Goal: Task Accomplishment & Management: Use online tool/utility

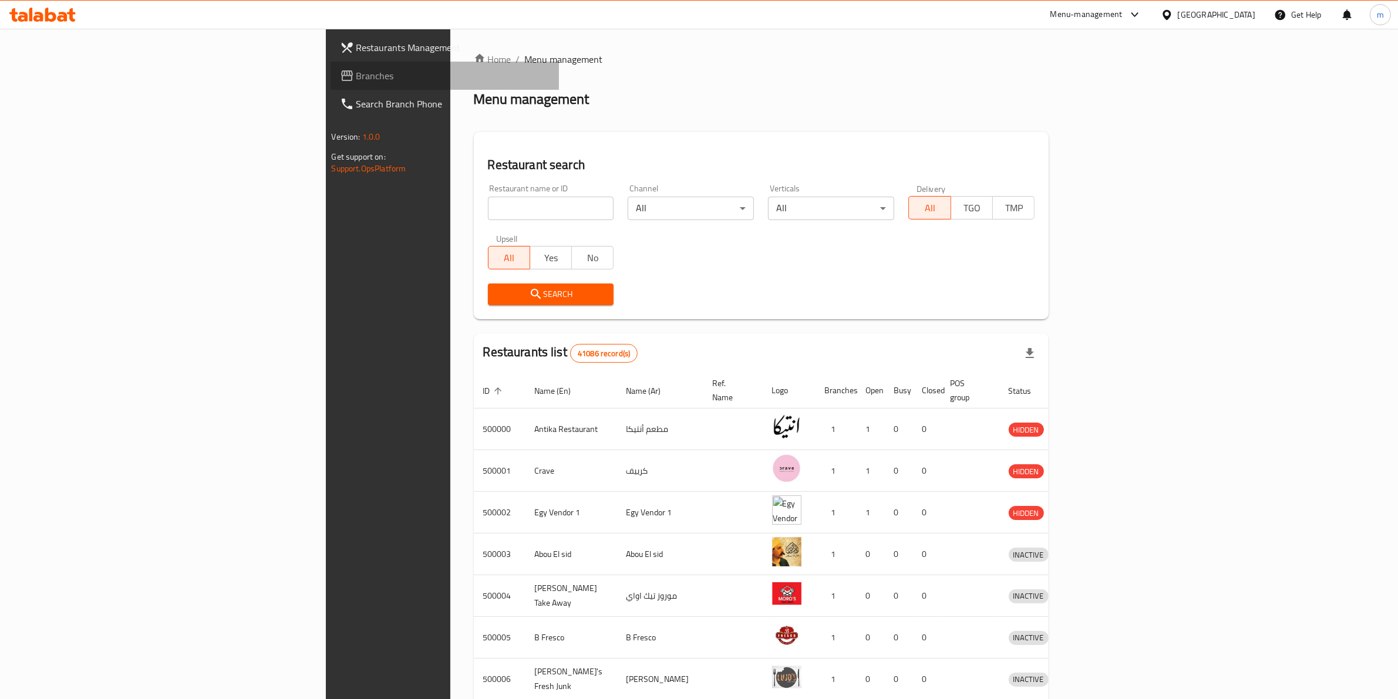
click at [356, 72] on span "Branches" at bounding box center [453, 76] width 194 height 14
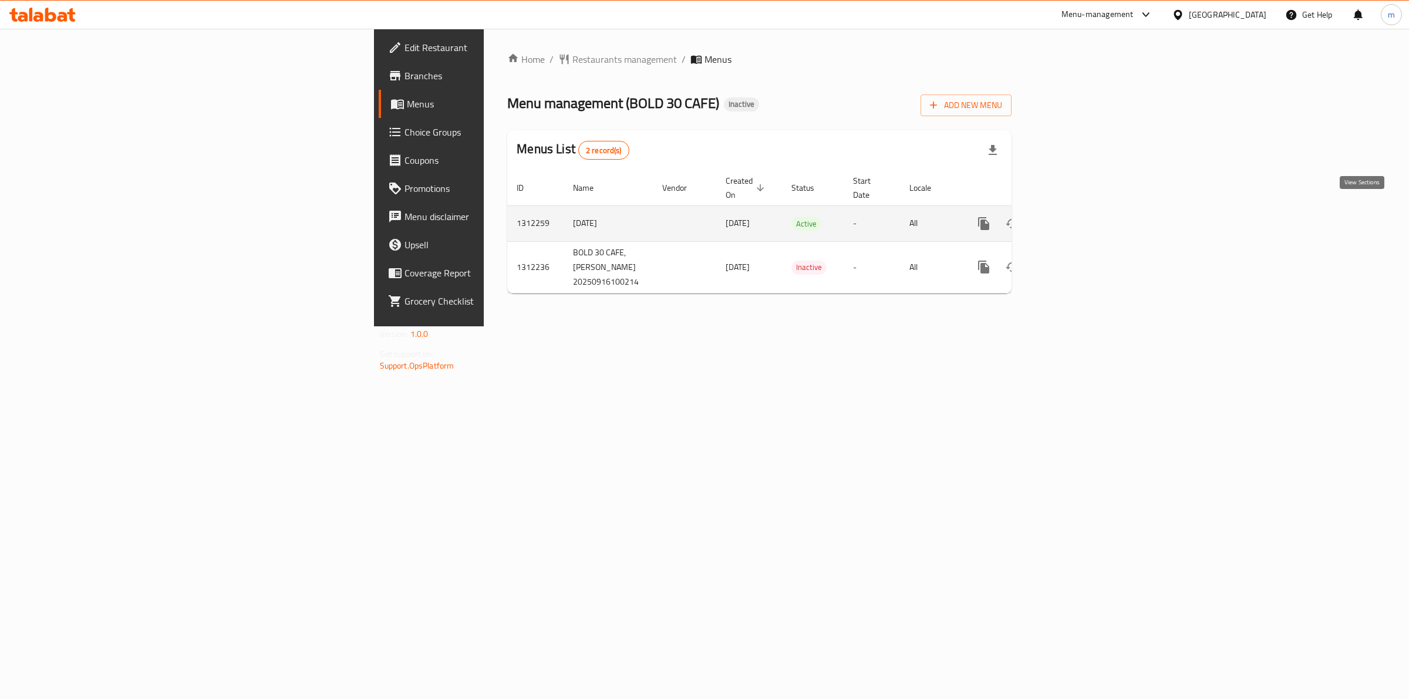
click at [1076, 217] on icon "enhanced table" at bounding box center [1069, 224] width 14 height 14
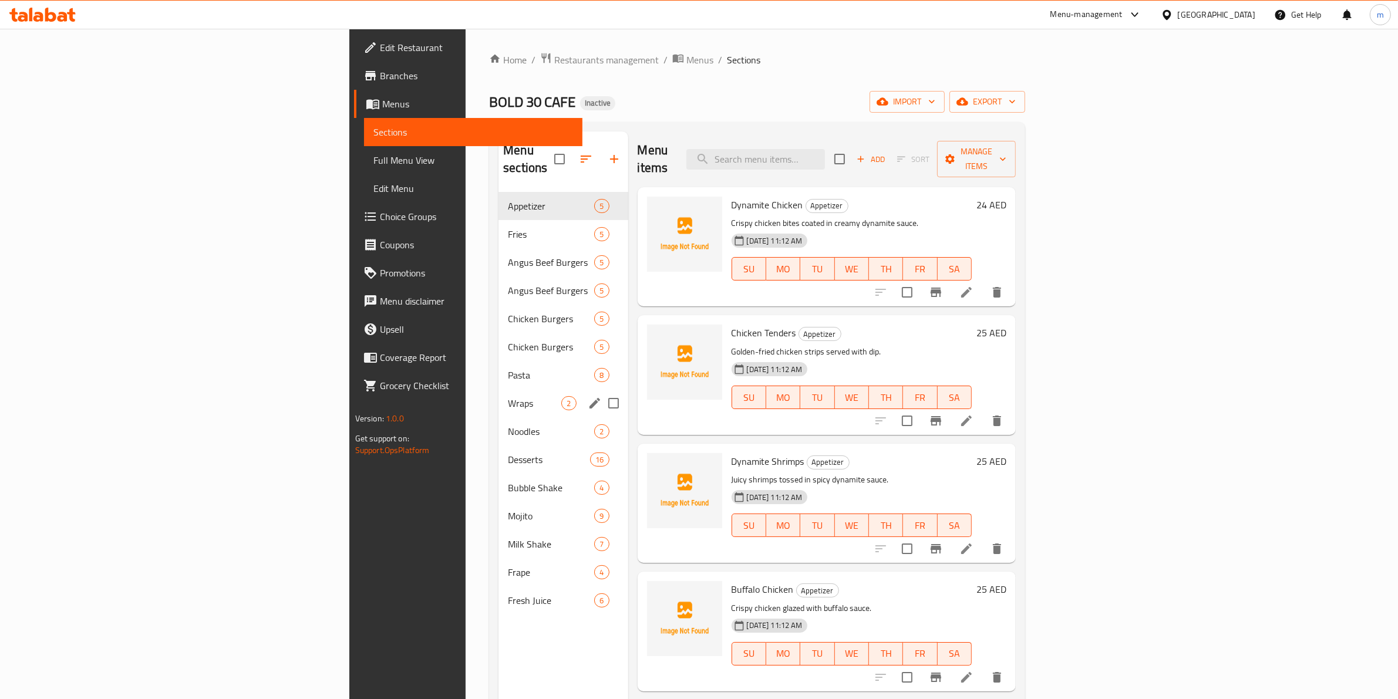
scroll to position [147, 0]
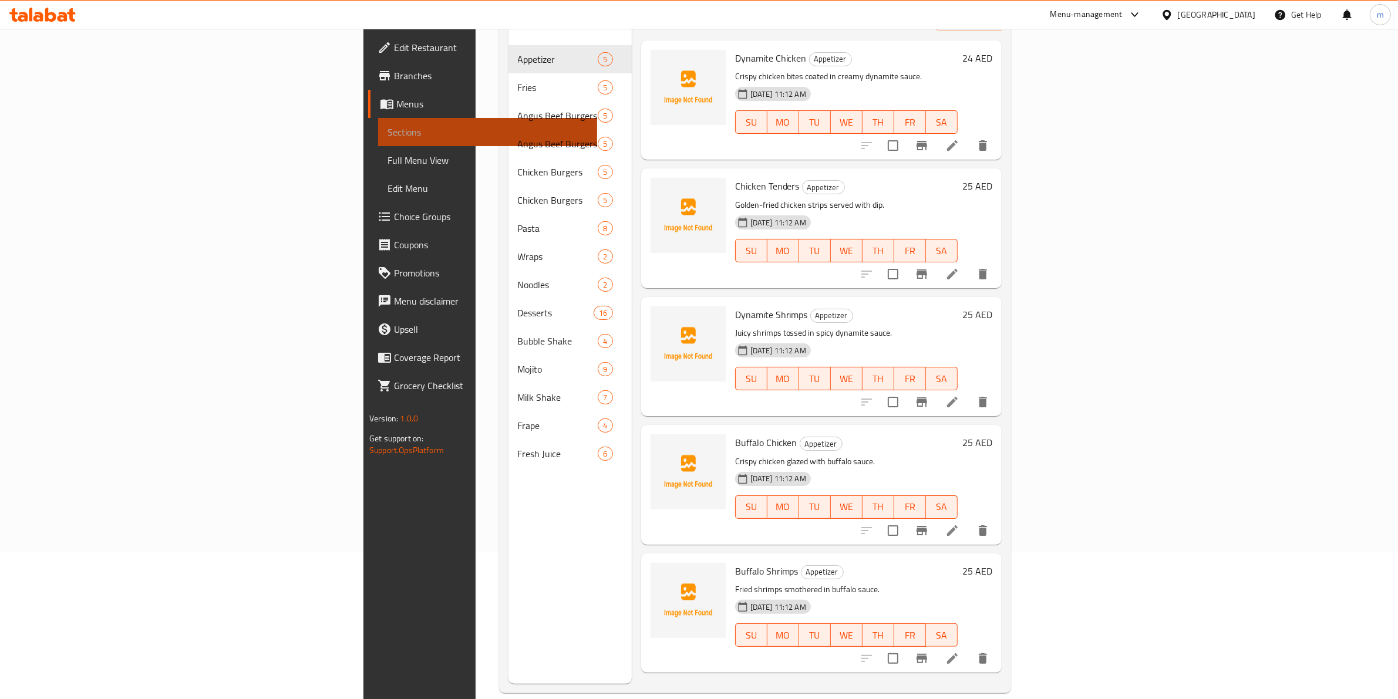
click at [388, 125] on span "Sections" at bounding box center [488, 132] width 200 height 14
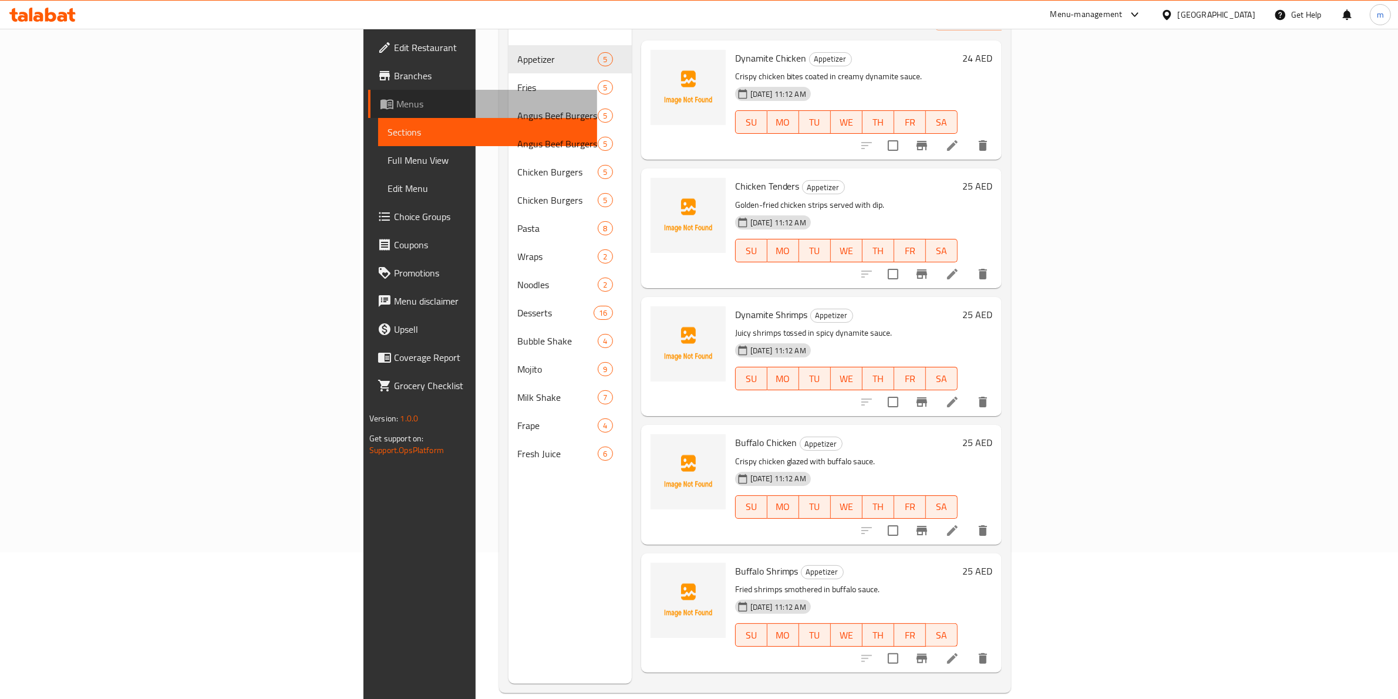
click at [396, 97] on span "Menus" at bounding box center [491, 104] width 191 height 14
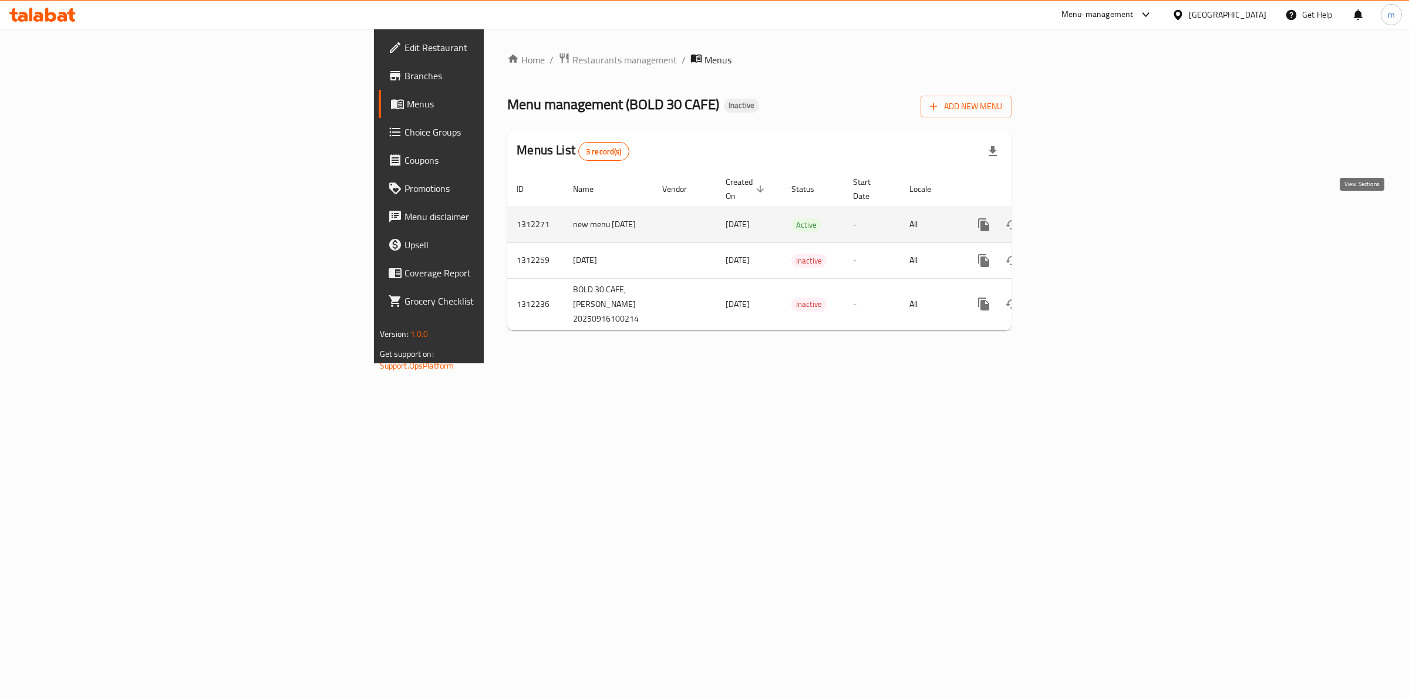
click at [1076, 218] on icon "enhanced table" at bounding box center [1069, 225] width 14 height 14
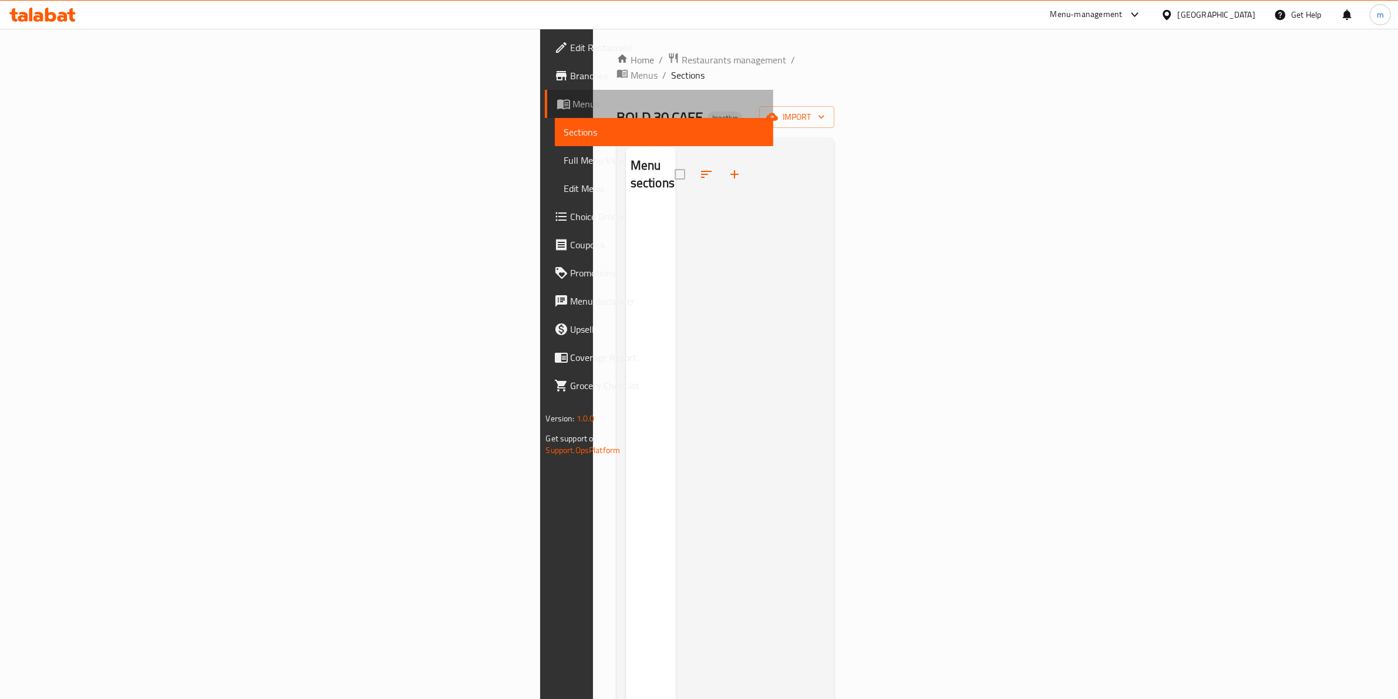
click at [545, 90] on link "Menus" at bounding box center [659, 104] width 229 height 28
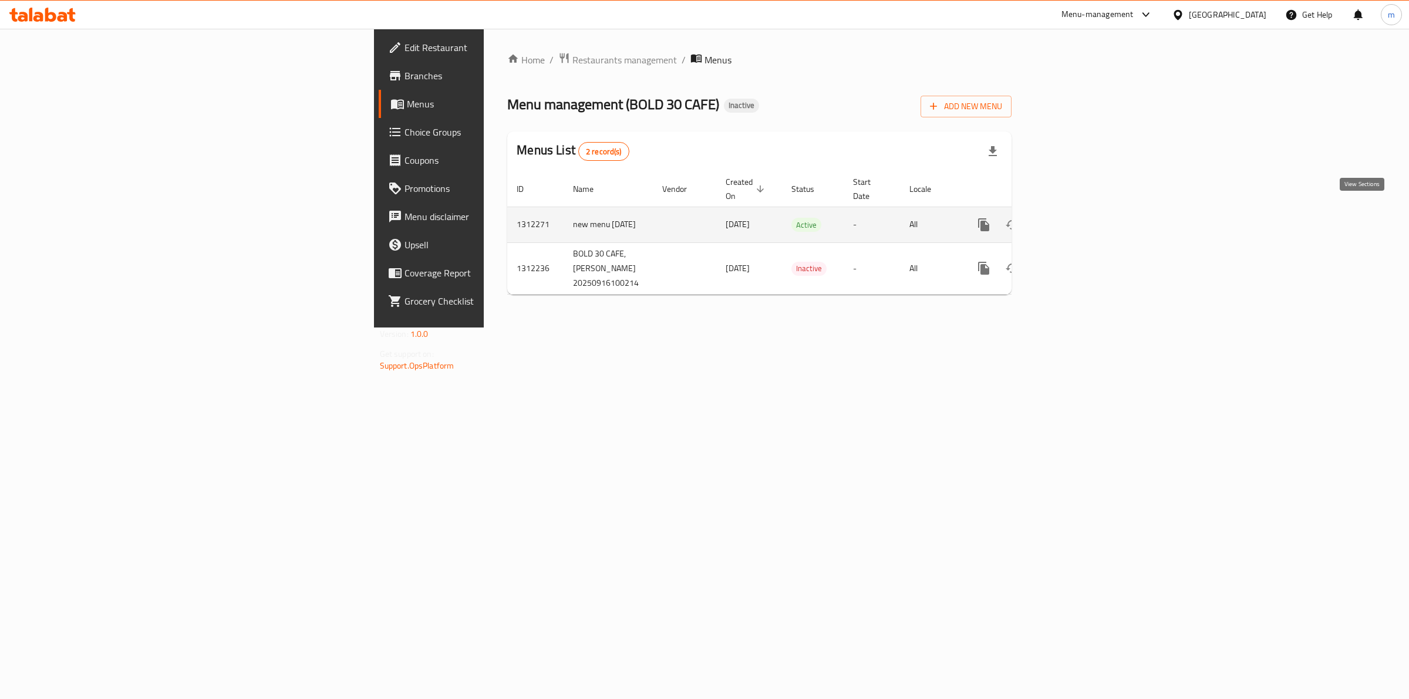
click at [1076, 218] on icon "enhanced table" at bounding box center [1069, 225] width 14 height 14
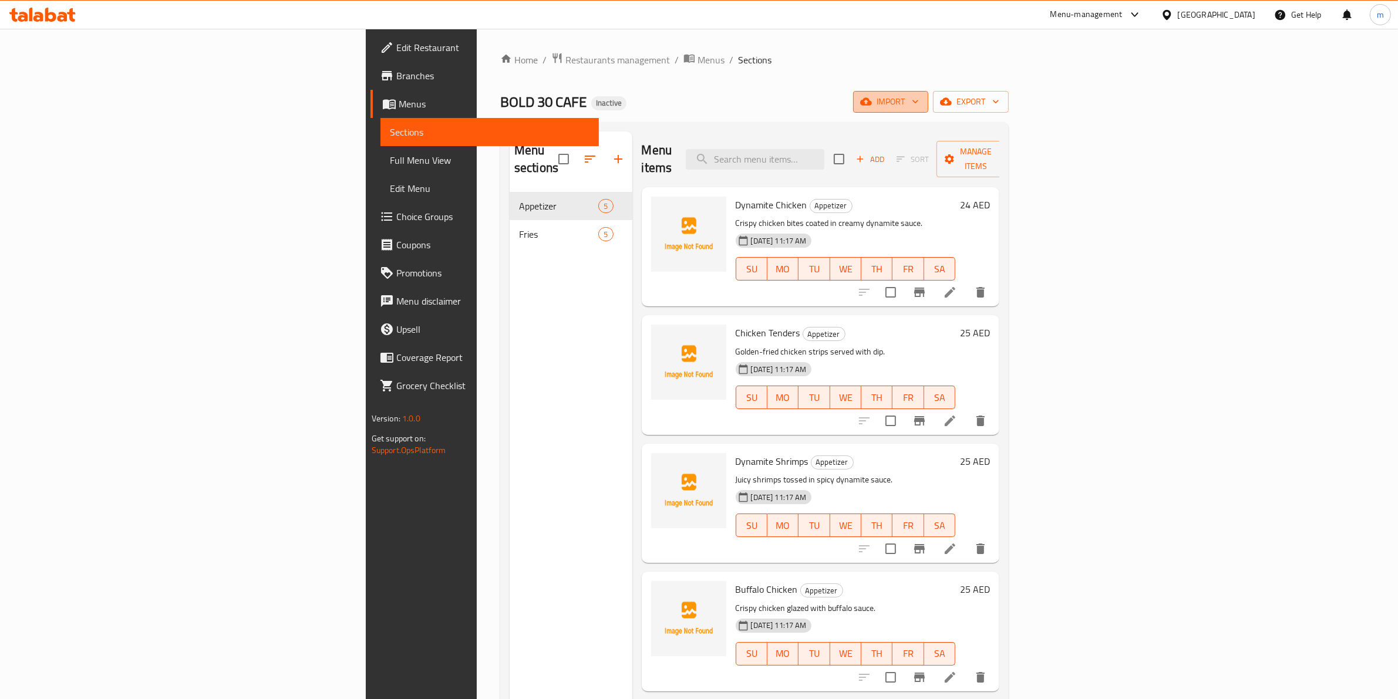
click at [919, 95] on span "import" at bounding box center [891, 102] width 56 height 15
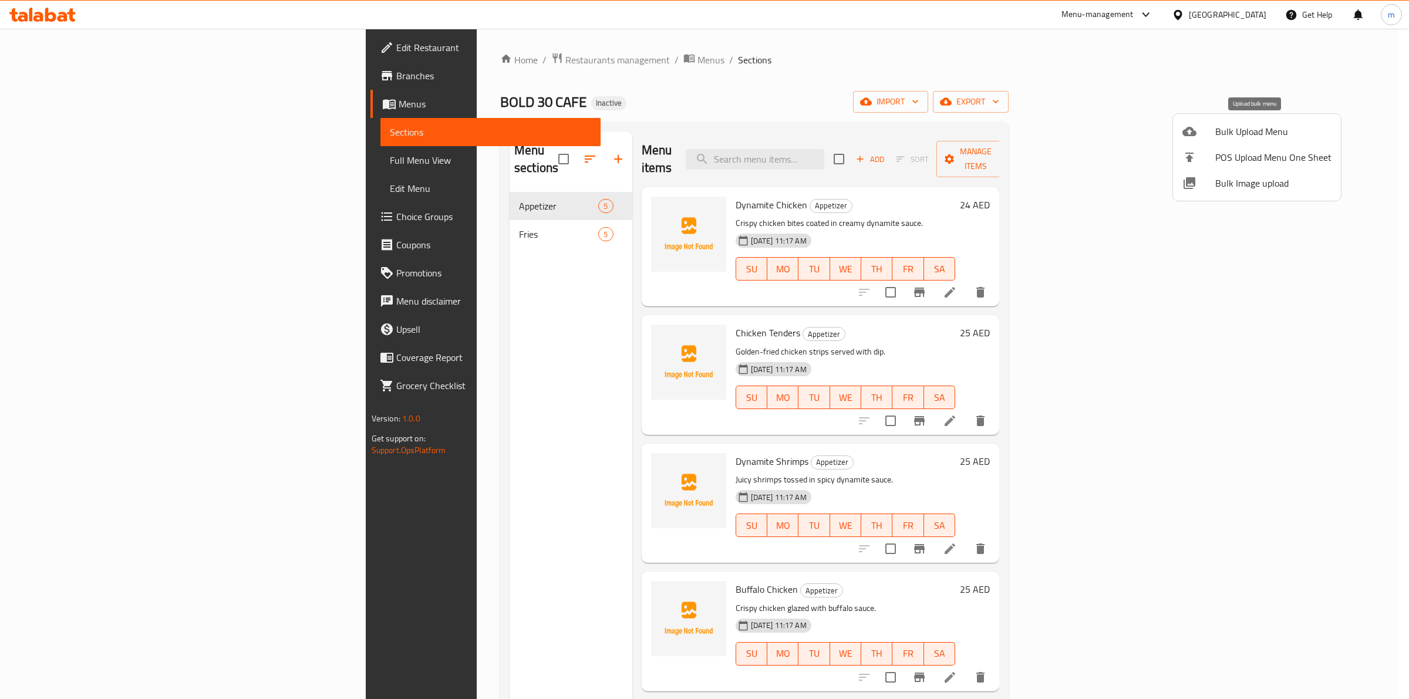
click at [1208, 127] on div at bounding box center [1199, 131] width 33 height 14
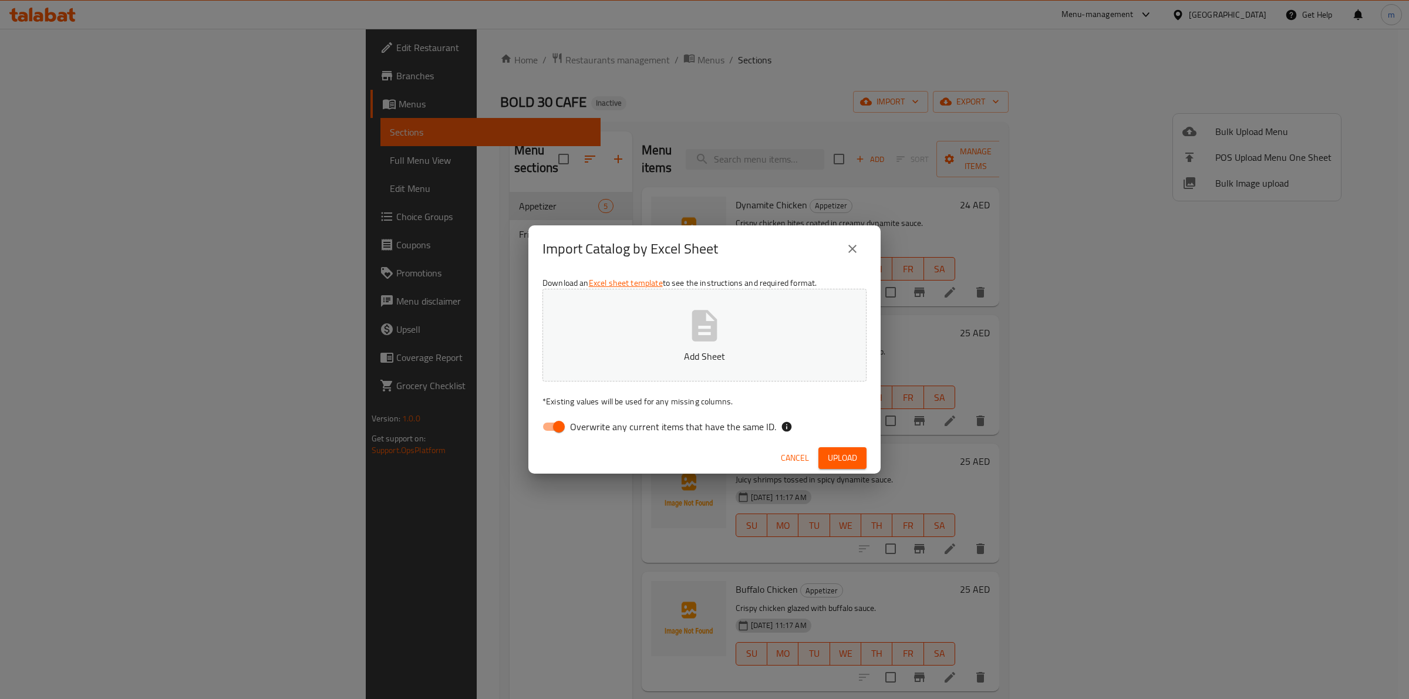
click at [580, 430] on span "Overwrite any current items that have the same ID." at bounding box center [673, 427] width 206 height 14
click at [580, 430] on input "Overwrite any current items that have the same ID." at bounding box center [559, 427] width 67 height 22
checkbox input "false"
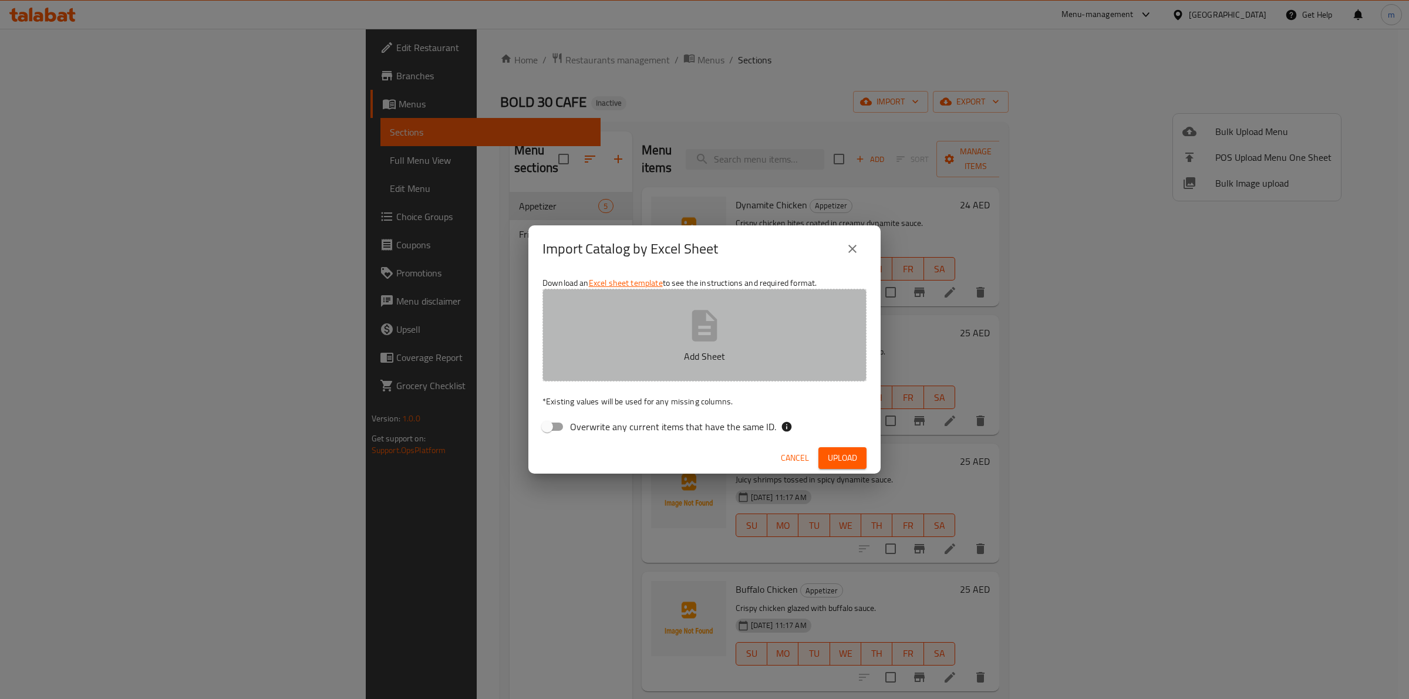
click at [636, 336] on button "Add Sheet" at bounding box center [705, 335] width 324 height 93
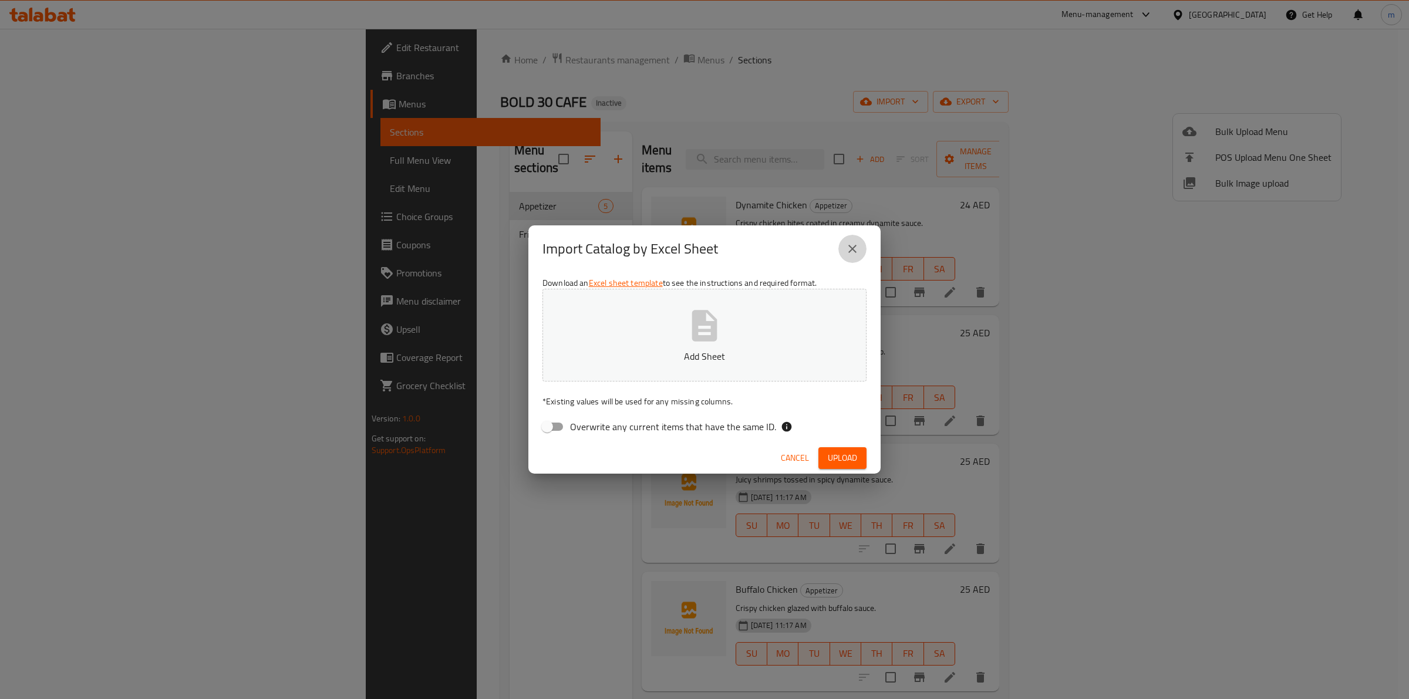
click at [856, 248] on icon "close" at bounding box center [853, 249] width 14 height 14
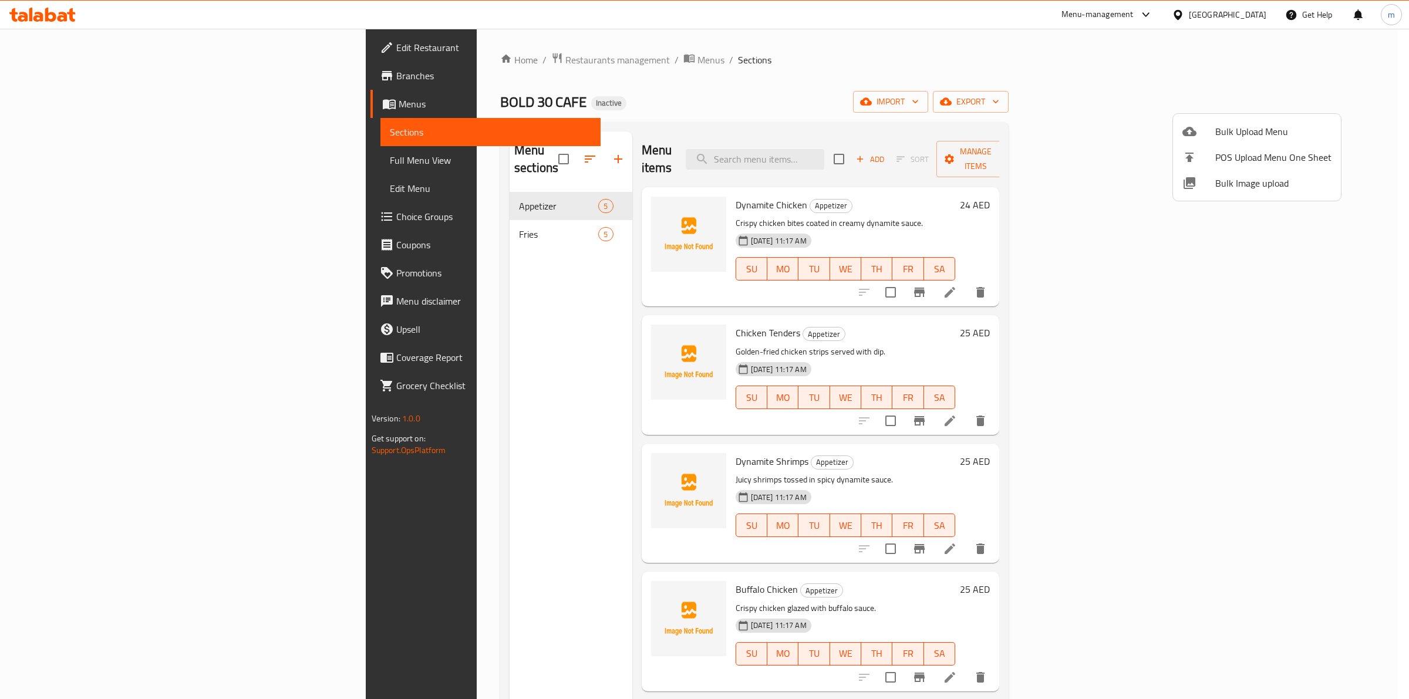
click at [52, 107] on div at bounding box center [704, 349] width 1409 height 699
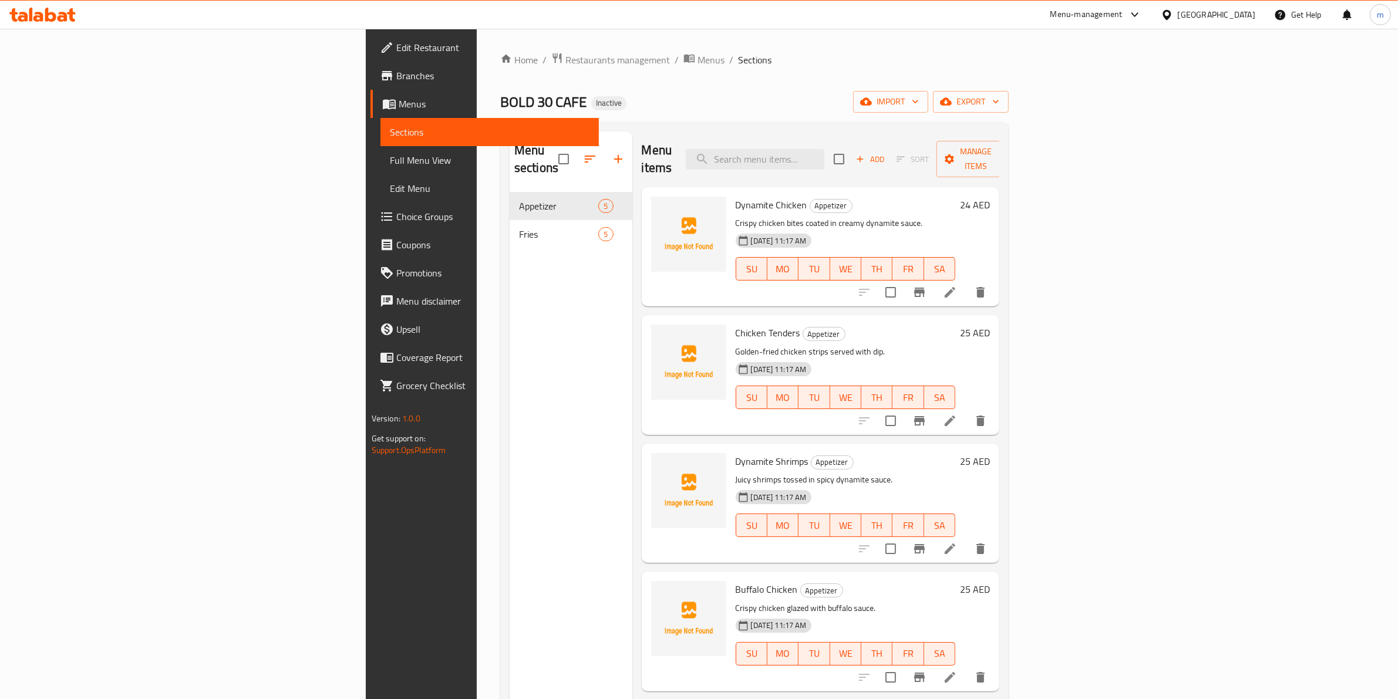
click at [399, 97] on span "Menus" at bounding box center [494, 104] width 191 height 14
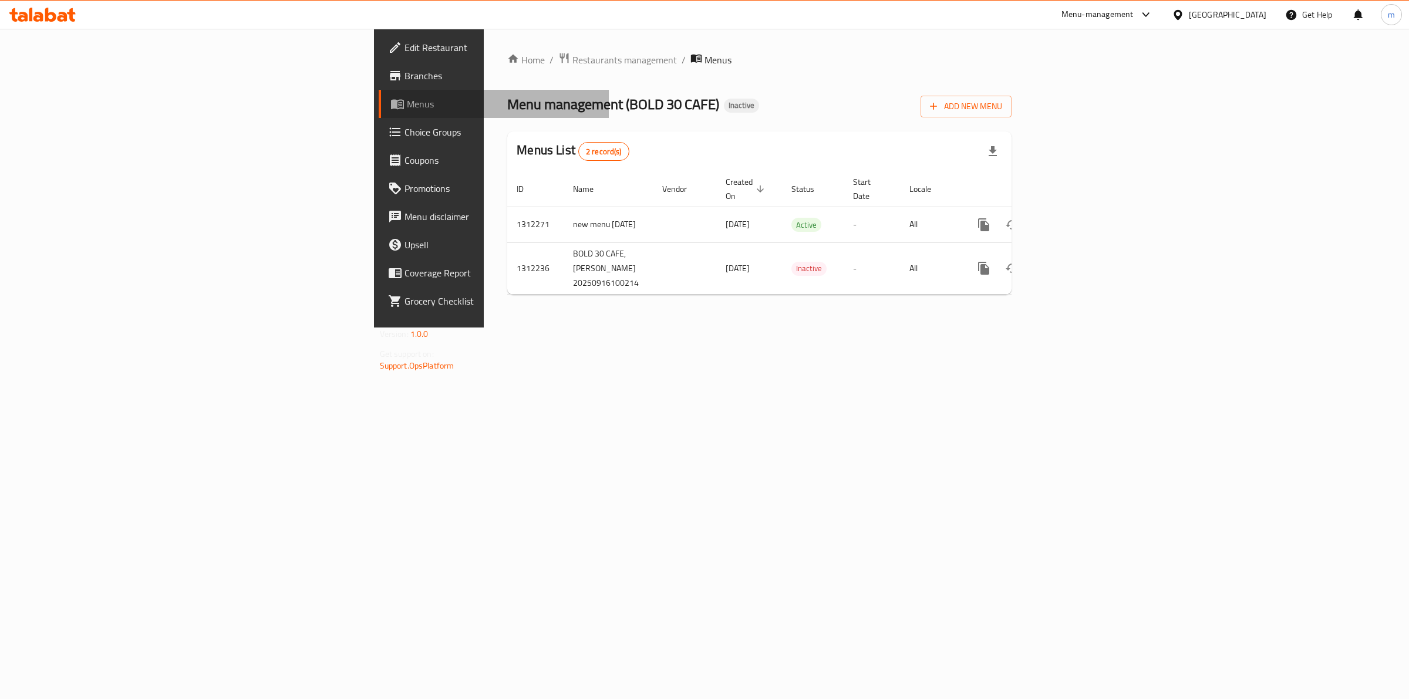
click at [407, 97] on span "Menus" at bounding box center [503, 104] width 193 height 14
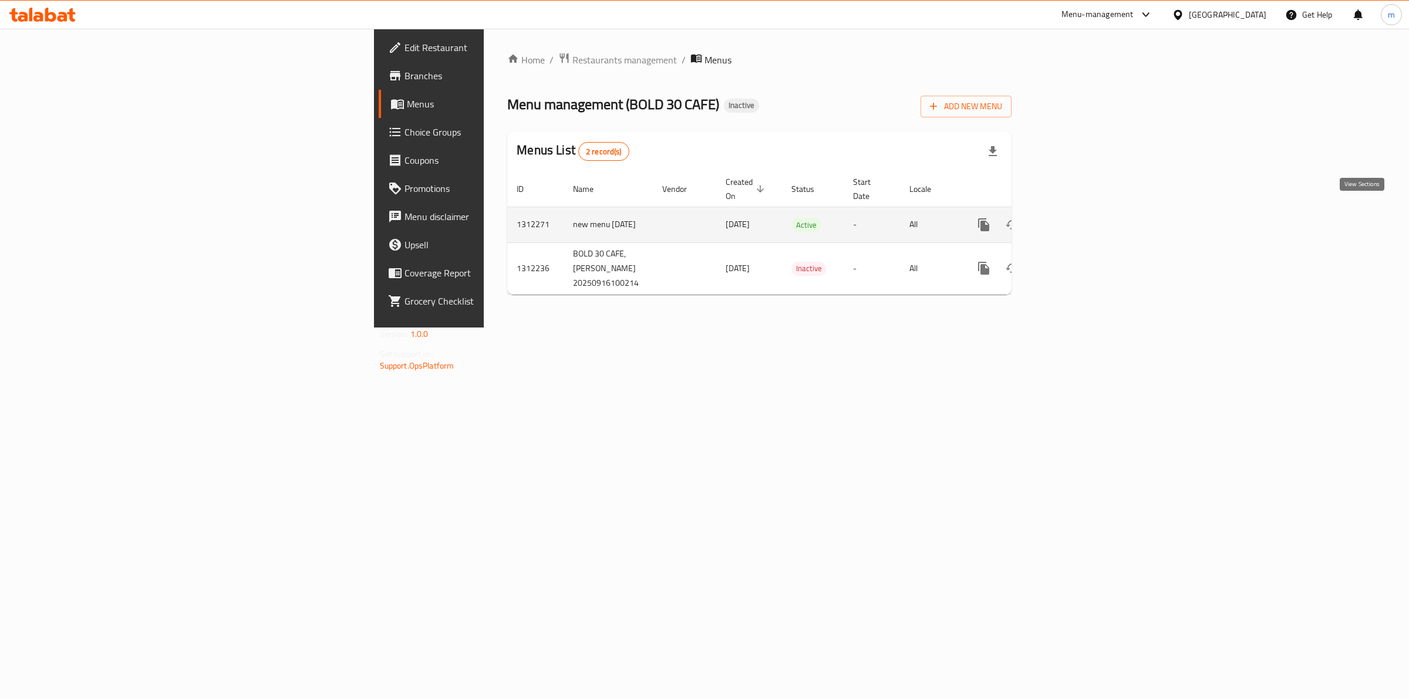
click at [1074, 220] on icon "enhanced table" at bounding box center [1068, 225] width 11 height 11
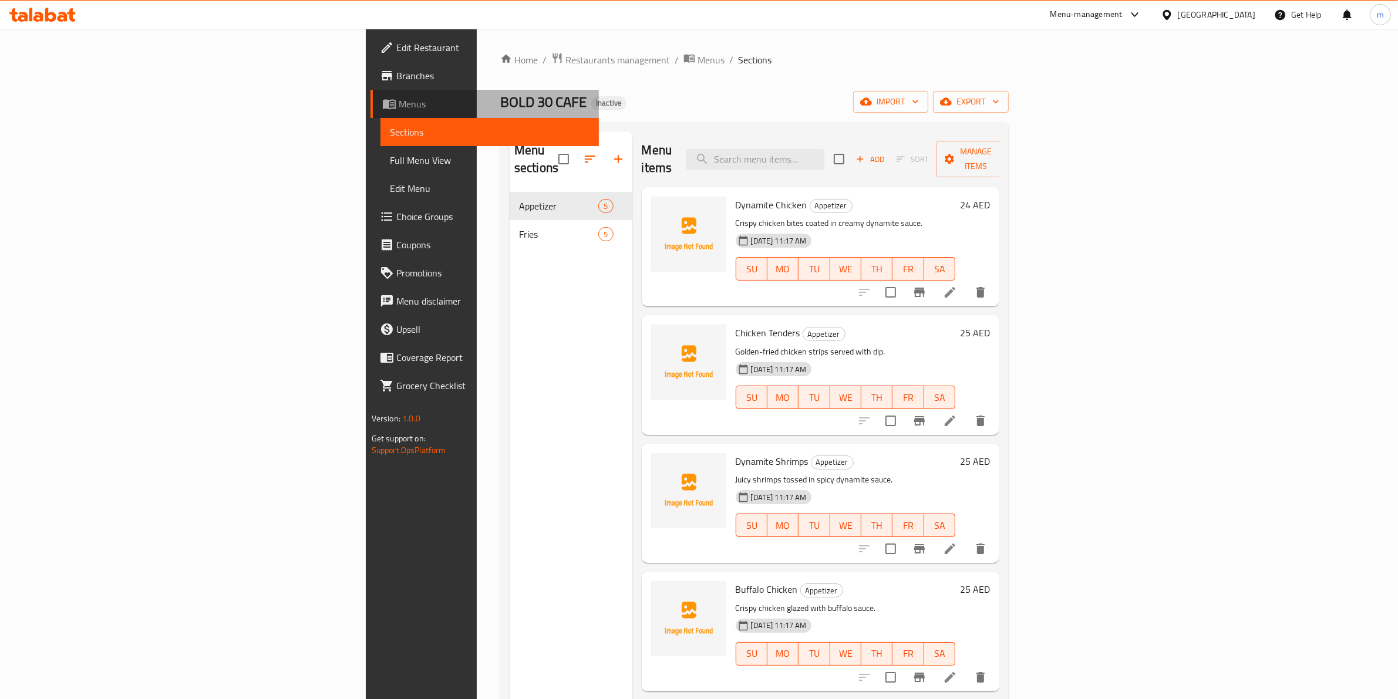
drag, startPoint x: 491, startPoint y: 270, endPoint x: 12, endPoint y: 105, distance: 507.0
click at [371, 105] on link "Menus" at bounding box center [485, 104] width 229 height 28
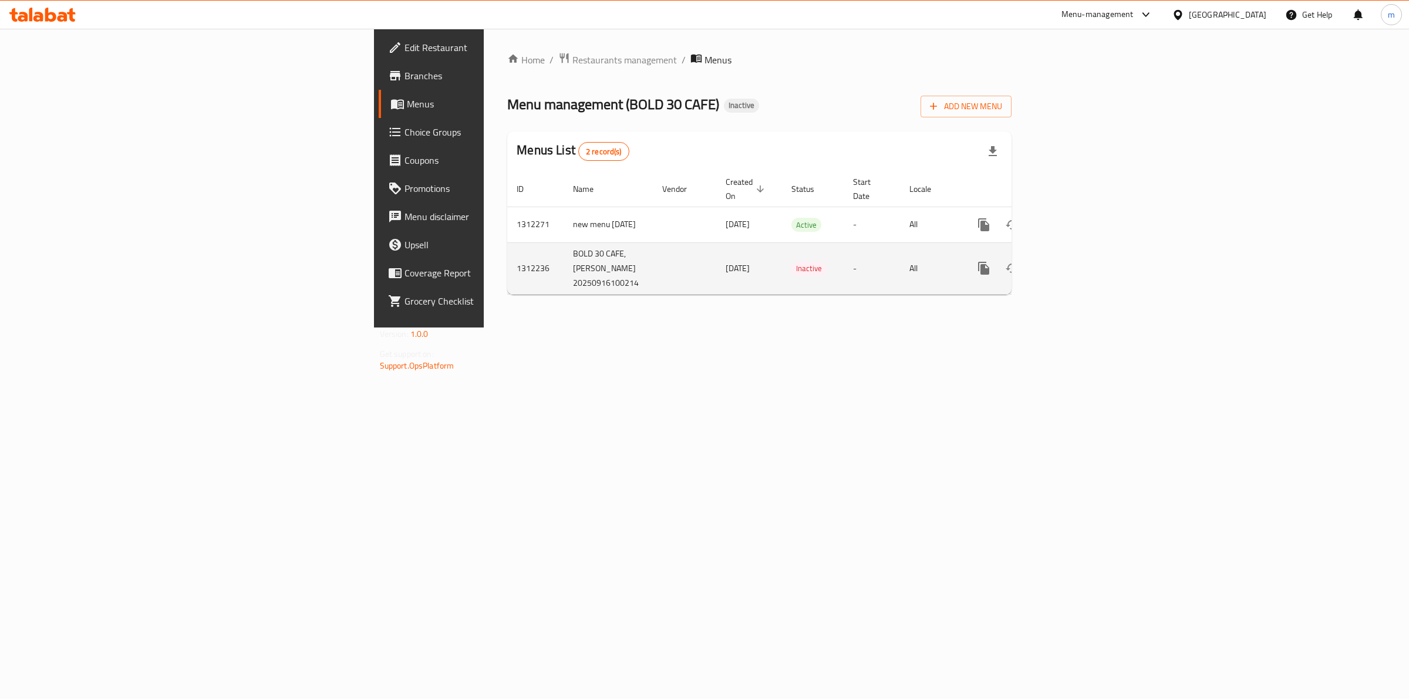
click at [716, 243] on td "16/09/2025" at bounding box center [749, 269] width 66 height 52
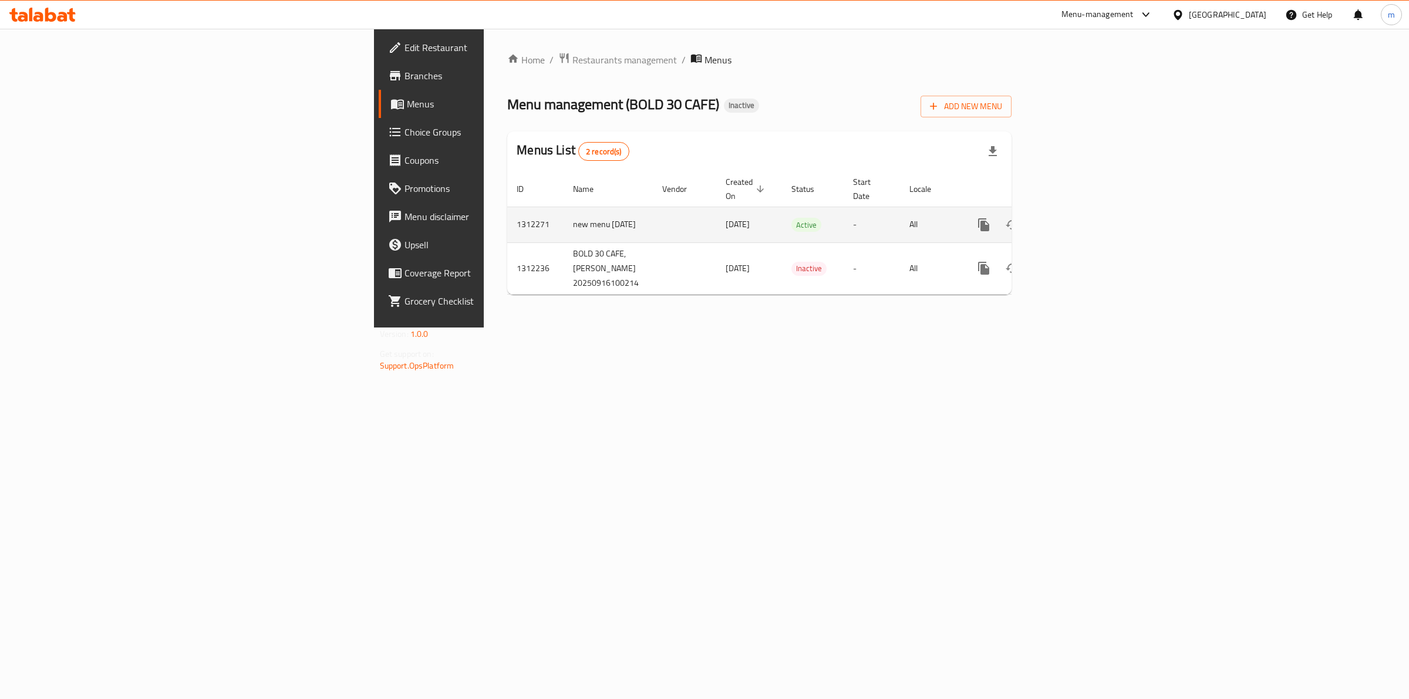
click at [1083, 211] on link "enhanced table" at bounding box center [1069, 225] width 28 height 28
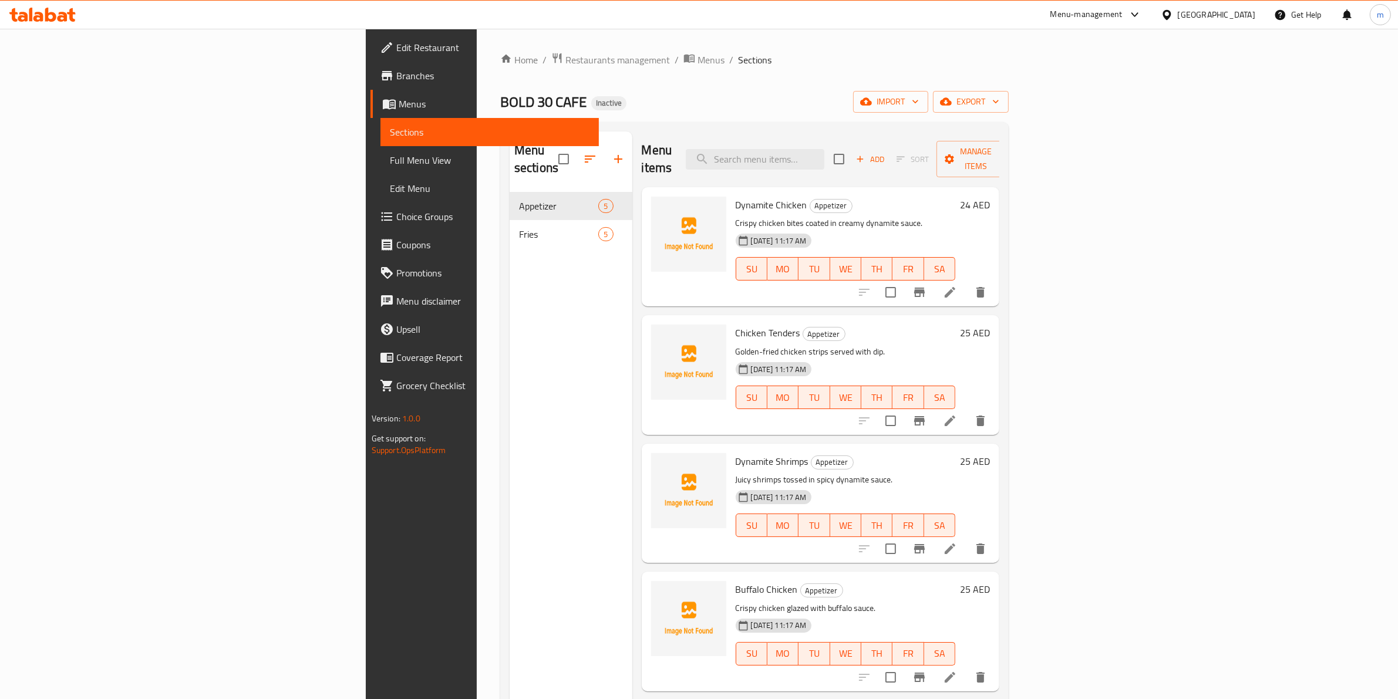
click at [510, 247] on div "Menu sections Appetizer 5 Fries 5" at bounding box center [571, 481] width 123 height 699
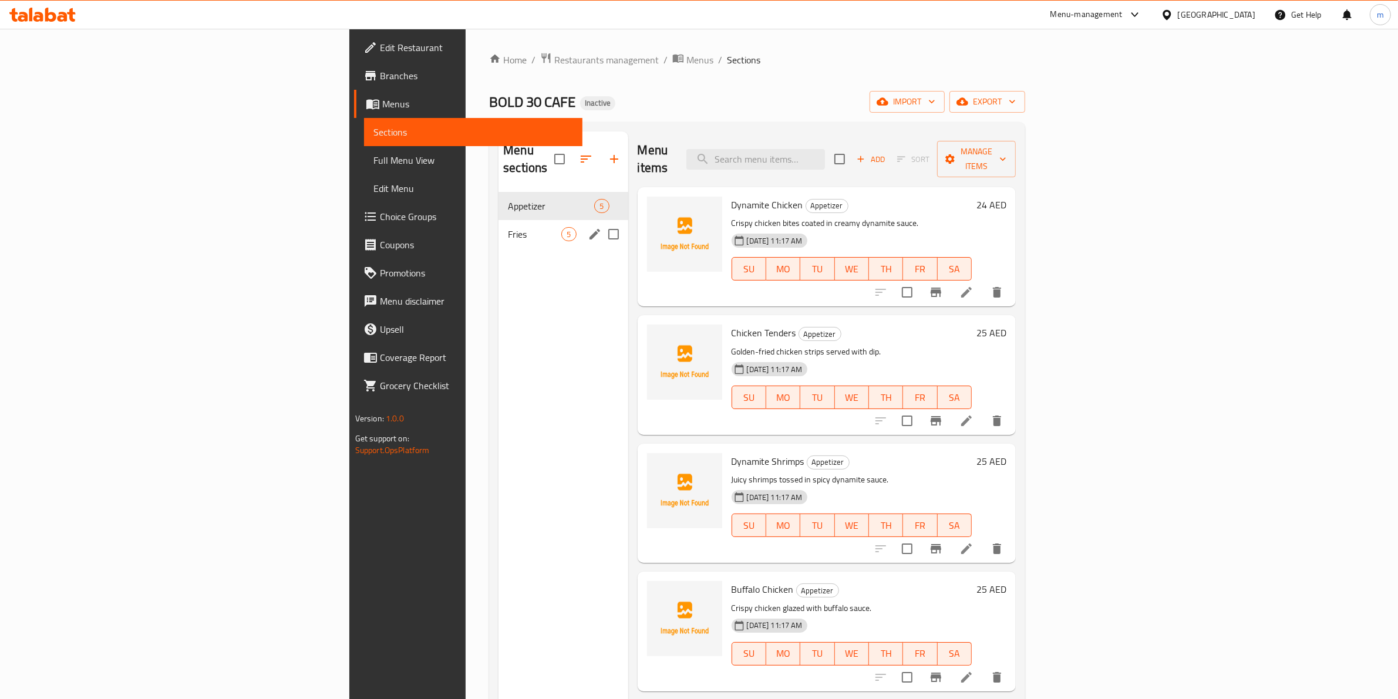
click at [499, 220] on div "Fries 5" at bounding box center [563, 234] width 129 height 28
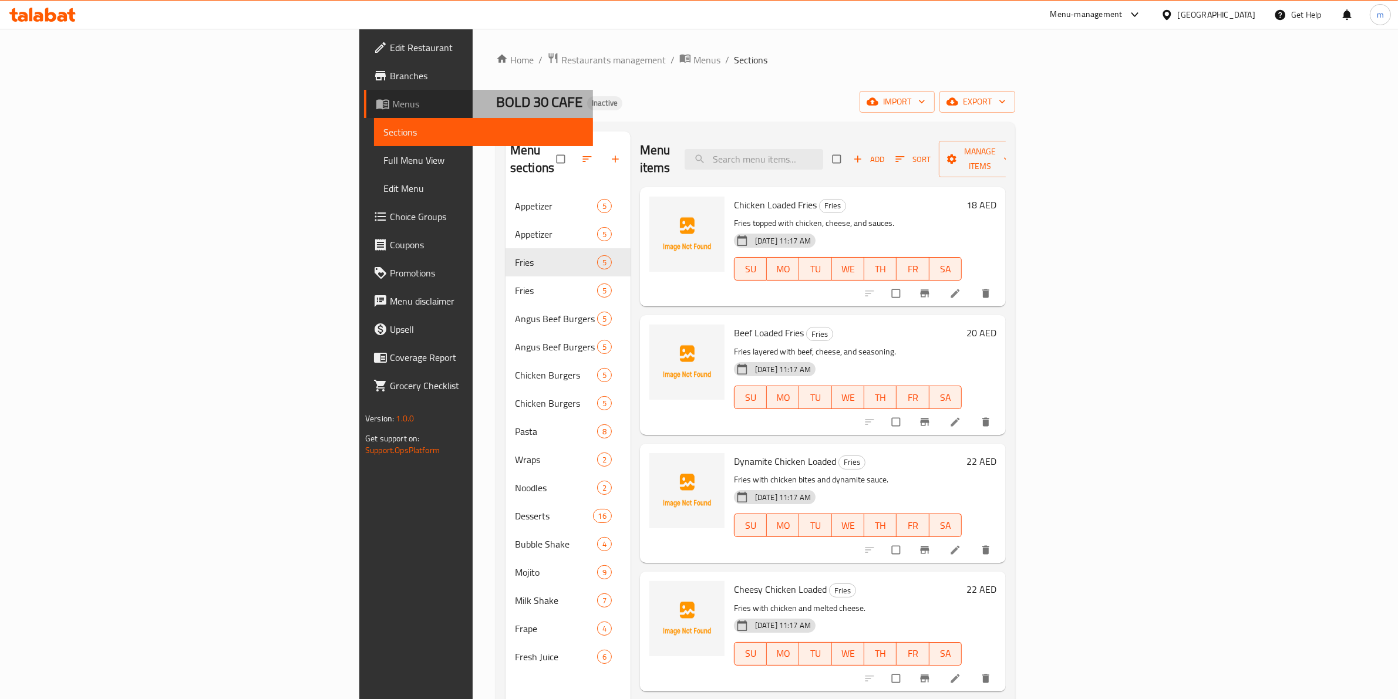
click at [392, 107] on span "Menus" at bounding box center [487, 104] width 191 height 14
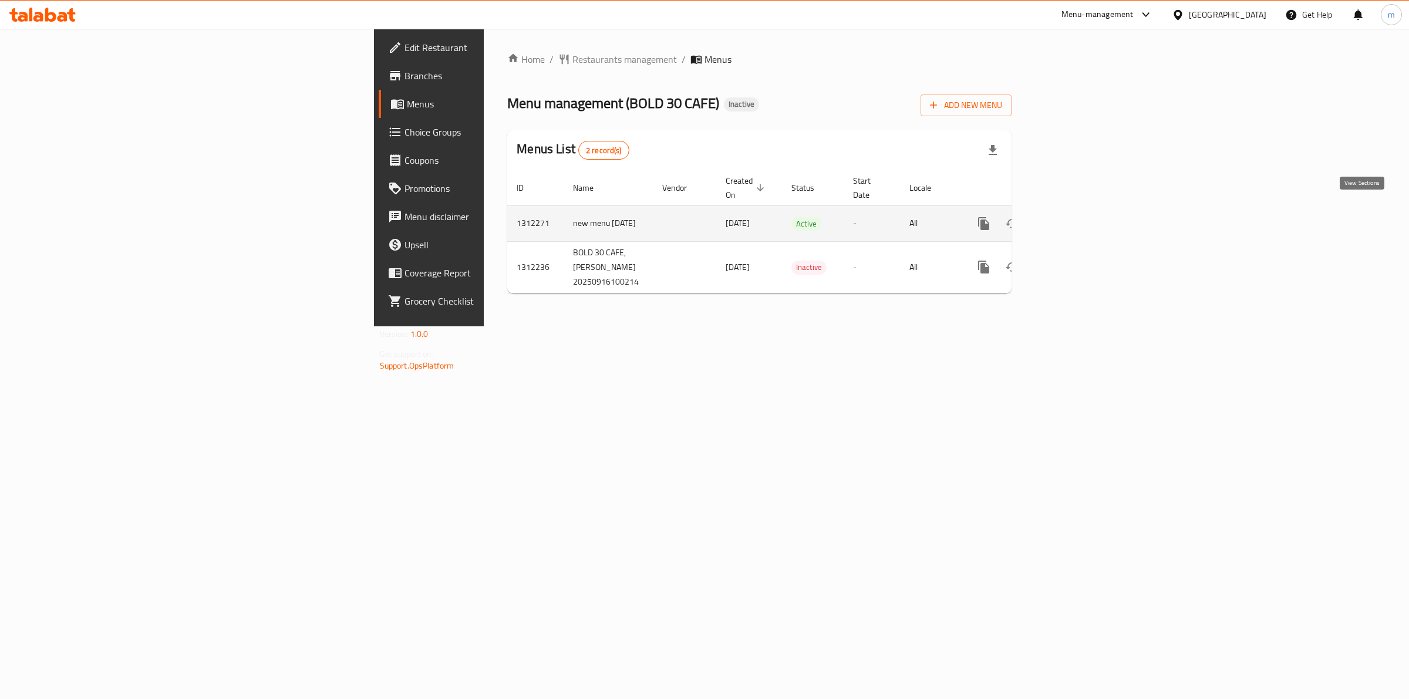
click at [1074, 218] on icon "enhanced table" at bounding box center [1068, 223] width 11 height 11
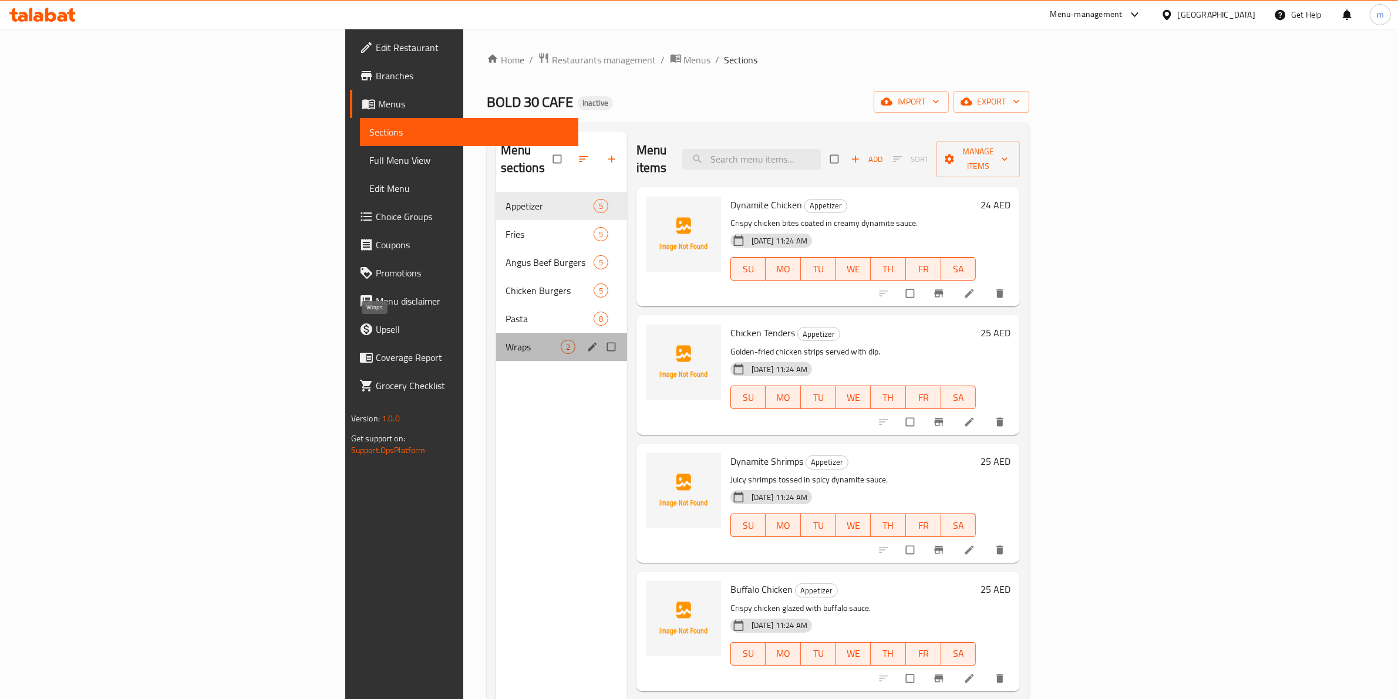
click at [506, 340] on span "Wraps" at bounding box center [533, 347] width 55 height 14
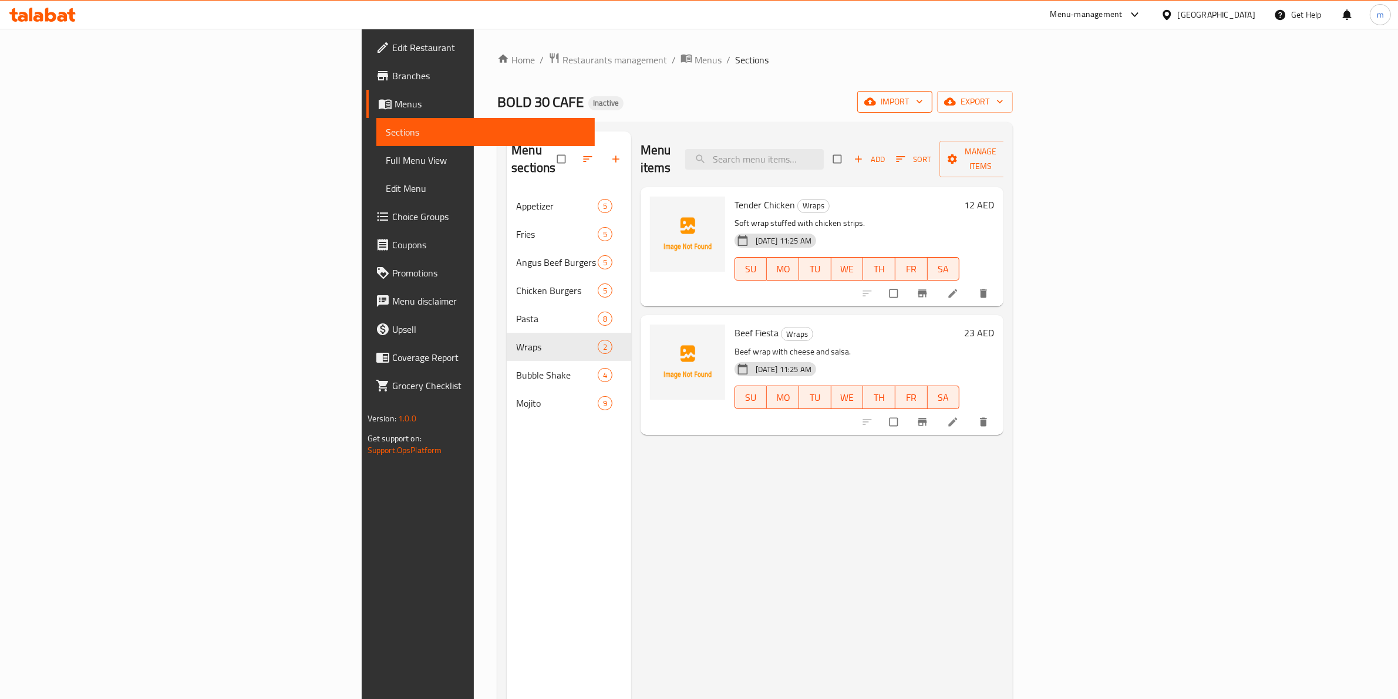
click at [932, 93] on button "import" at bounding box center [894, 102] width 75 height 22
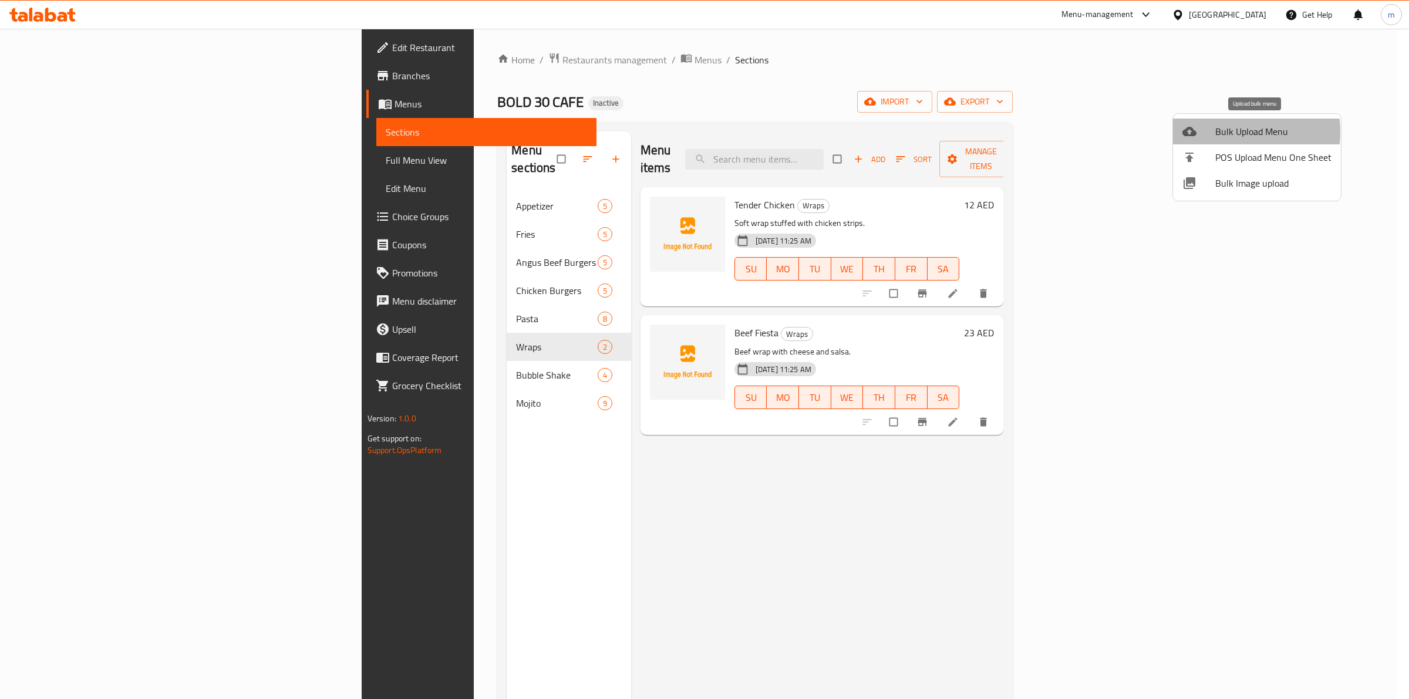
click at [1213, 132] on div at bounding box center [1199, 131] width 33 height 14
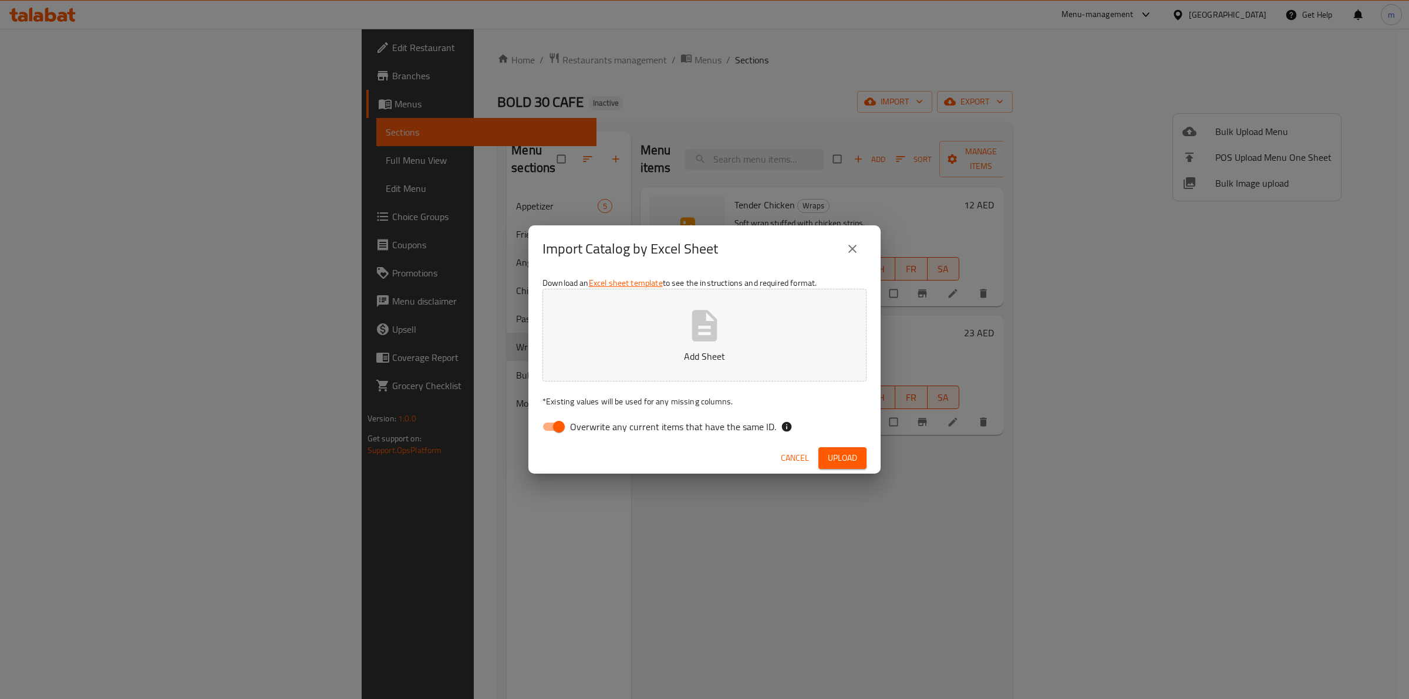
click at [579, 420] on span "Overwrite any current items that have the same ID." at bounding box center [673, 427] width 206 height 14
click at [579, 418] on input "Overwrite any current items that have the same ID." at bounding box center [559, 427] width 67 height 22
checkbox input "false"
click at [683, 341] on button "Add Sheet" at bounding box center [705, 335] width 324 height 93
click at [837, 455] on span "Upload" at bounding box center [842, 458] width 29 height 15
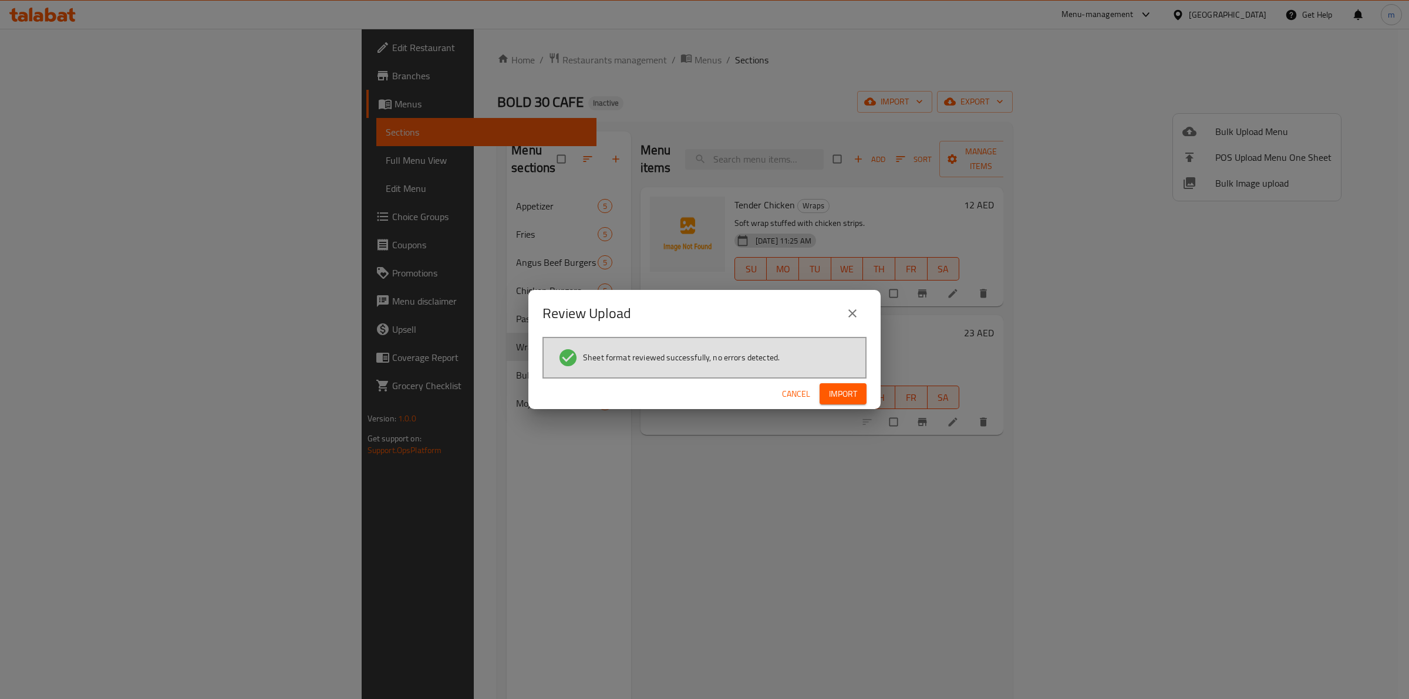
click at [837, 409] on div "Cancel Import" at bounding box center [704, 394] width 352 height 31
click at [841, 397] on span "Import" at bounding box center [843, 394] width 28 height 15
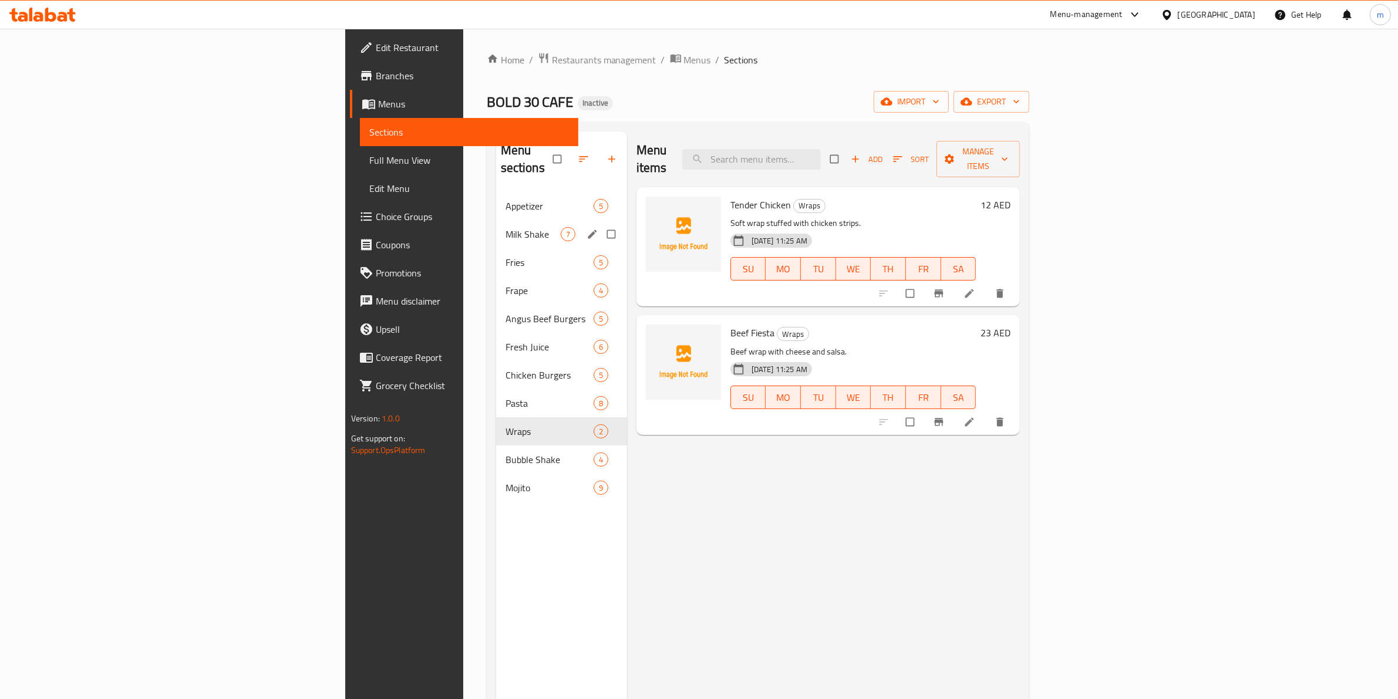
click at [496, 220] on div "Milk Shake 7" at bounding box center [561, 234] width 131 height 28
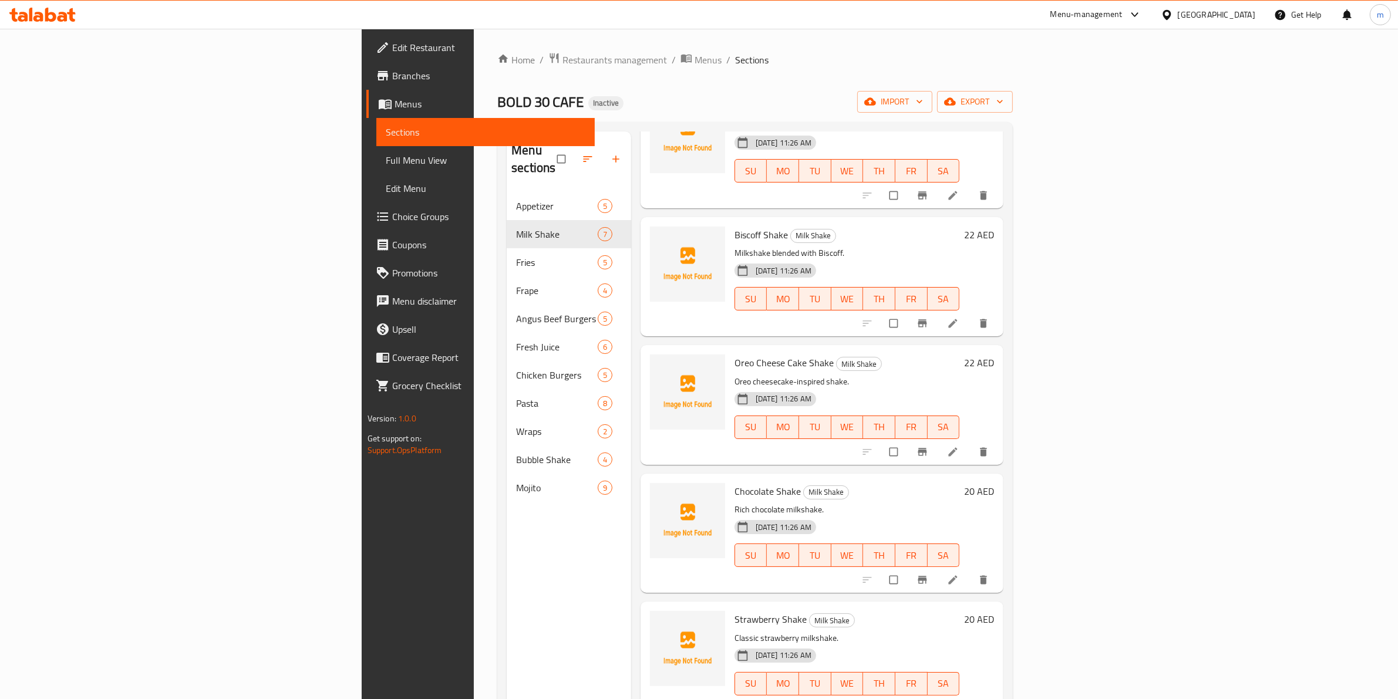
scroll to position [227, 0]
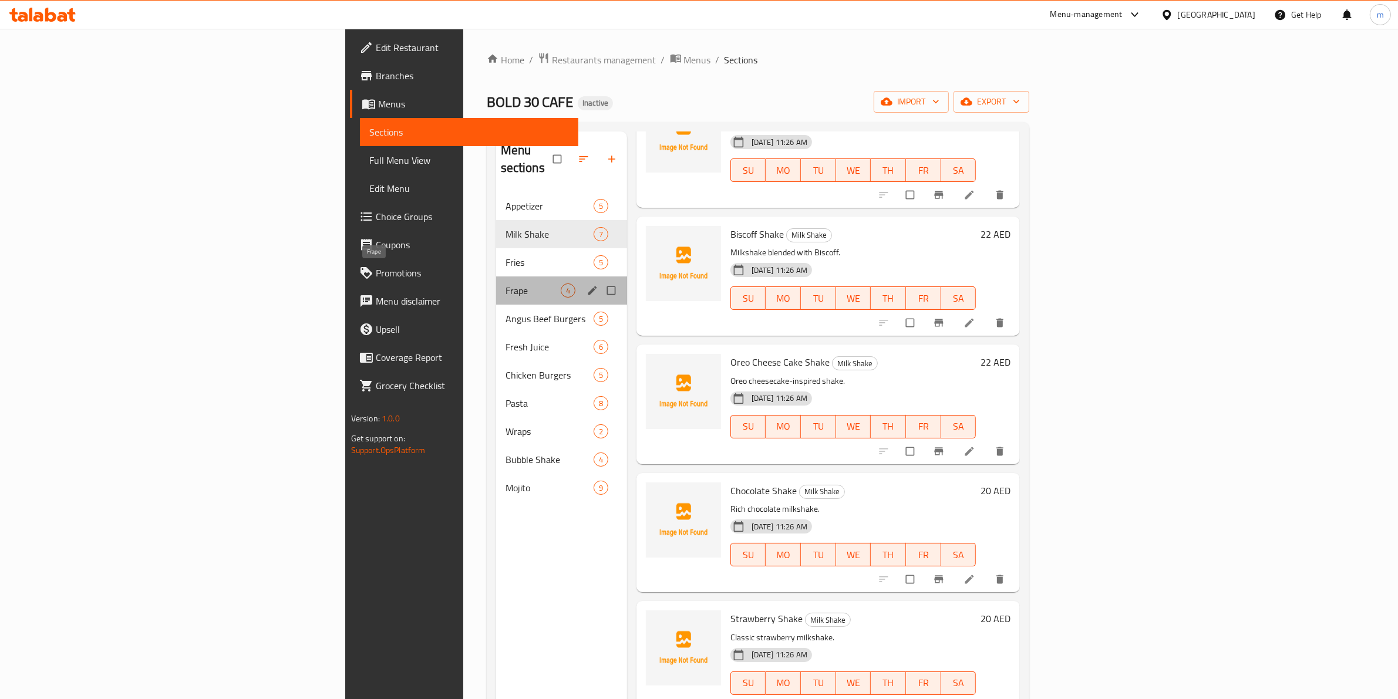
click at [506, 284] on span "Frape" at bounding box center [533, 291] width 55 height 14
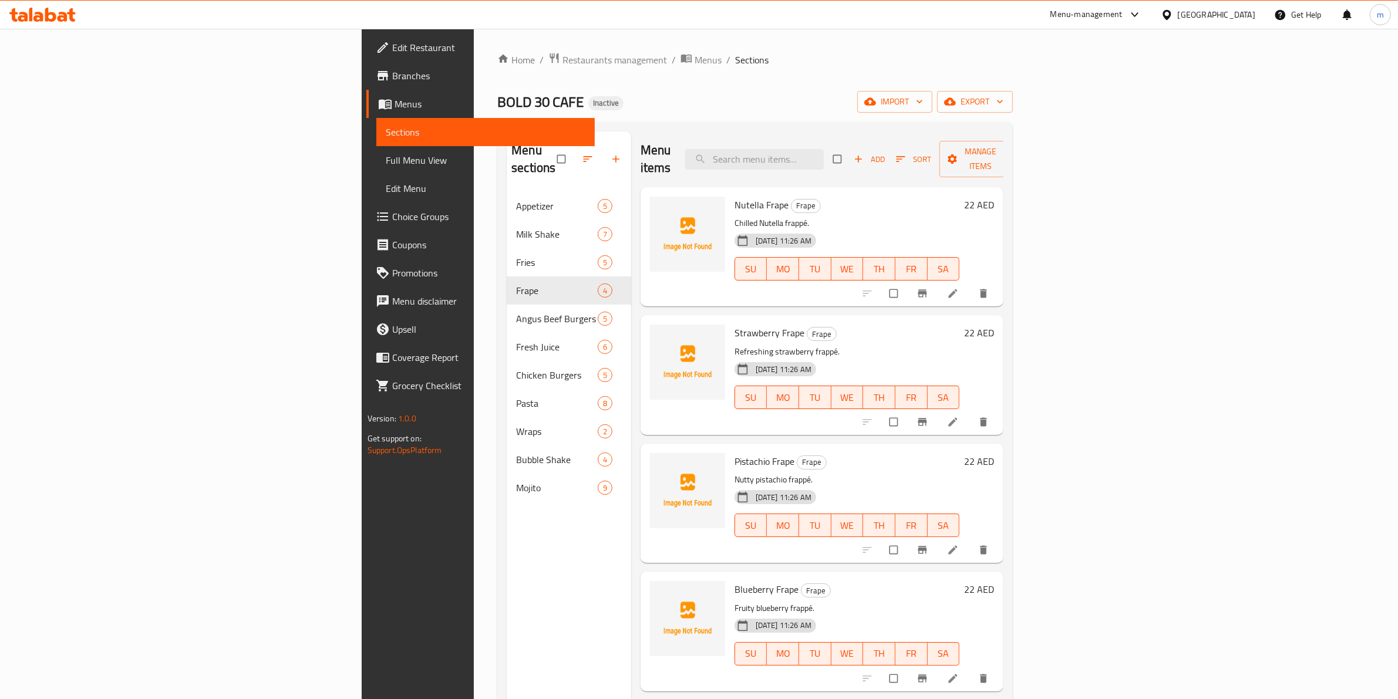
scroll to position [73, 0]
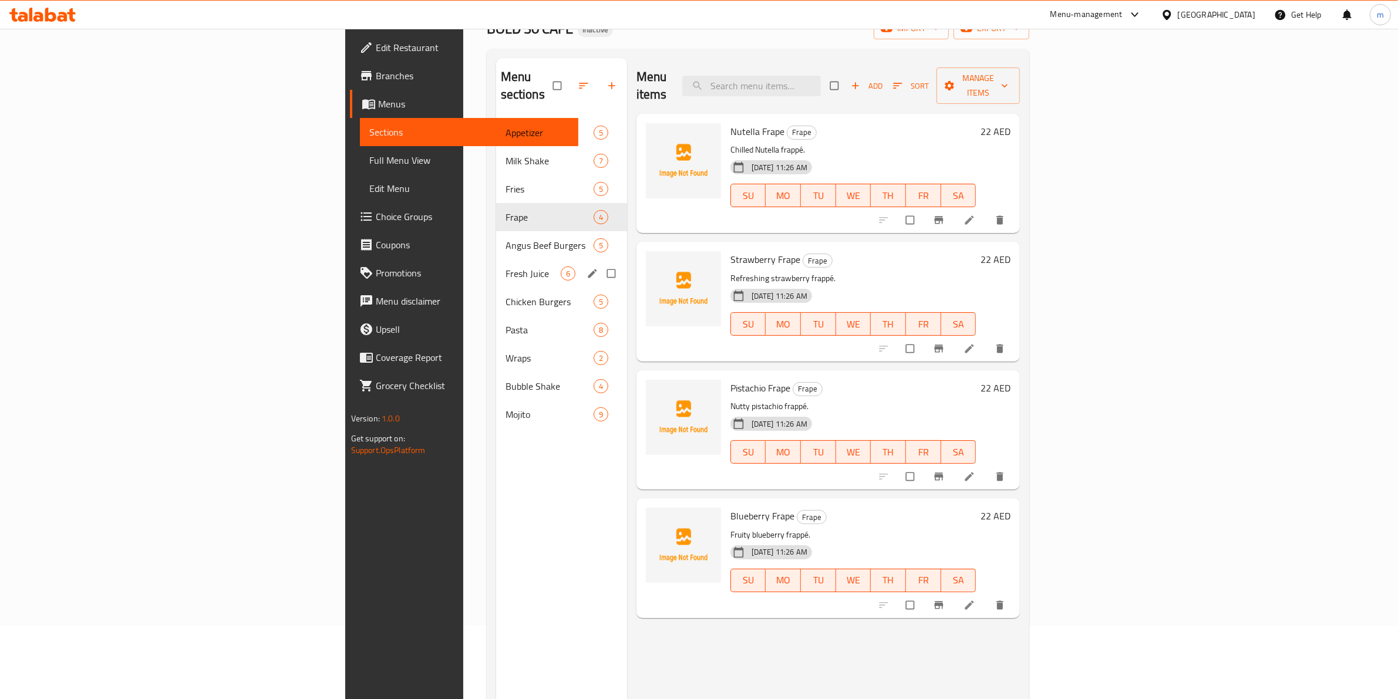
click at [496, 260] on div "Fresh Juice 6" at bounding box center [561, 274] width 131 height 28
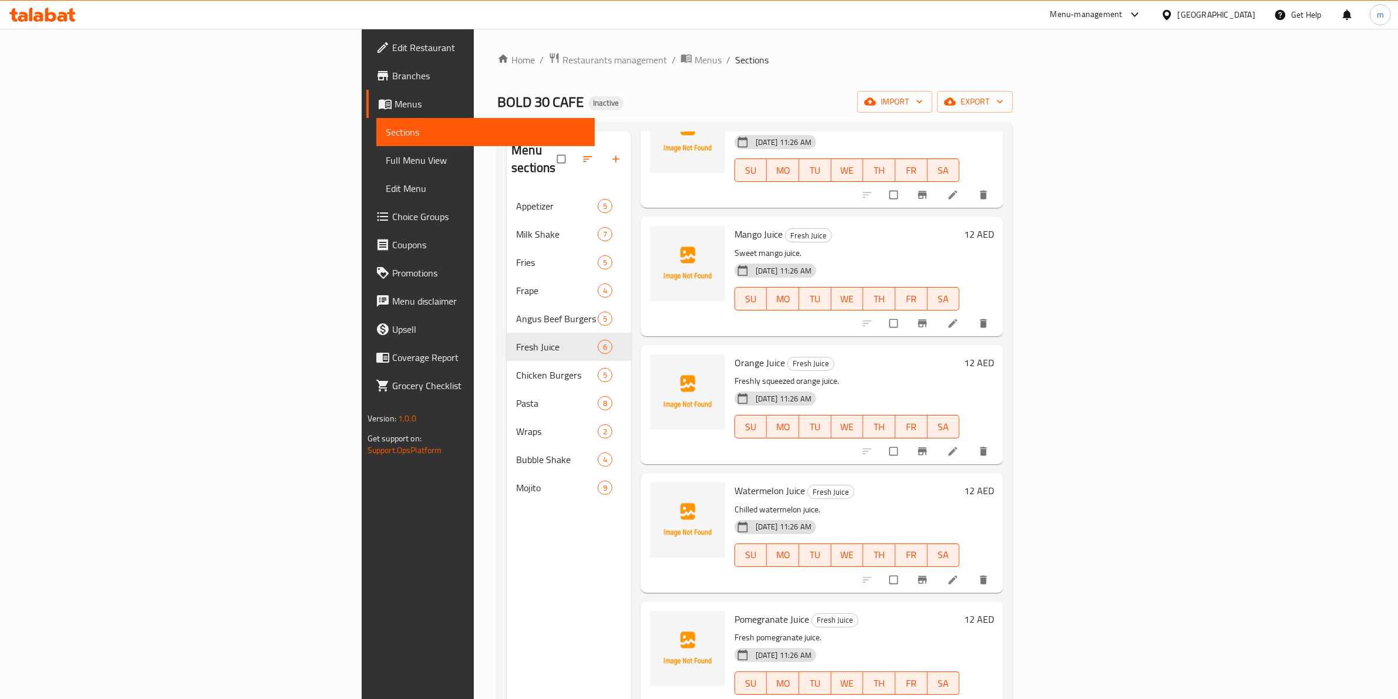
click at [386, 166] on span "Full Menu View" at bounding box center [486, 160] width 200 height 14
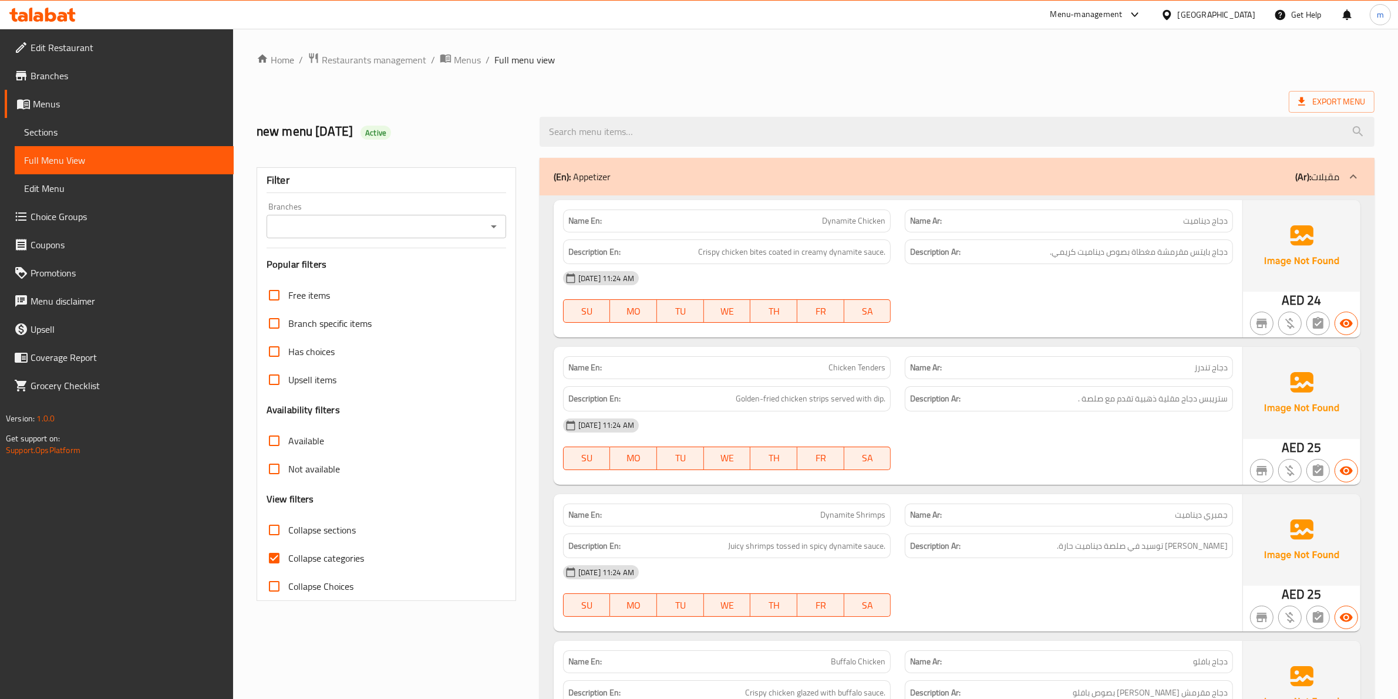
click at [318, 558] on span "Collapse categories" at bounding box center [326, 558] width 76 height 14
click at [288, 558] on input "Collapse categories" at bounding box center [274, 558] width 28 height 28
click at [315, 553] on span "Collapse categories" at bounding box center [326, 558] width 76 height 14
click at [288, 553] on input "Collapse categories" at bounding box center [274, 558] width 28 height 28
click at [315, 553] on span "Collapse categories" at bounding box center [326, 558] width 76 height 14
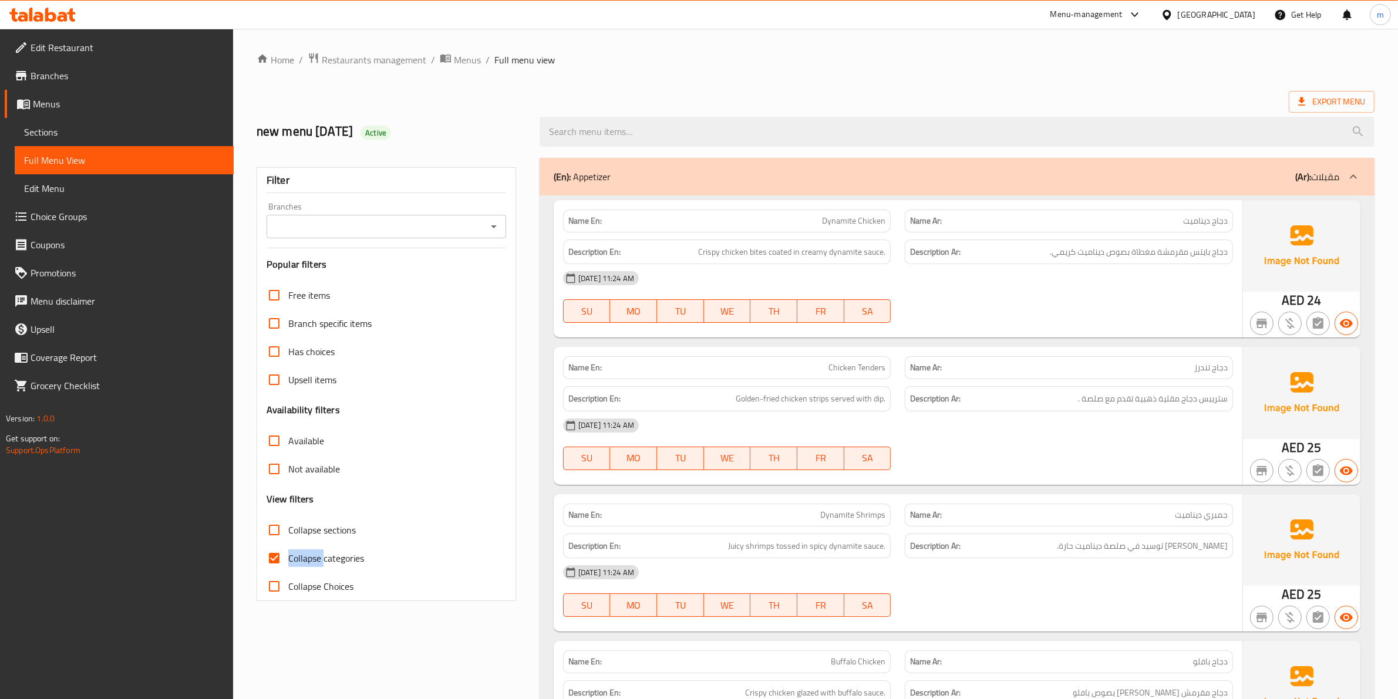
click at [288, 553] on input "Collapse categories" at bounding box center [274, 558] width 28 height 28
checkbox input "false"
click at [307, 530] on span "Collapse sections" at bounding box center [322, 530] width 68 height 14
click at [288, 530] on input "Collapse sections" at bounding box center [274, 530] width 28 height 28
checkbox input "true"
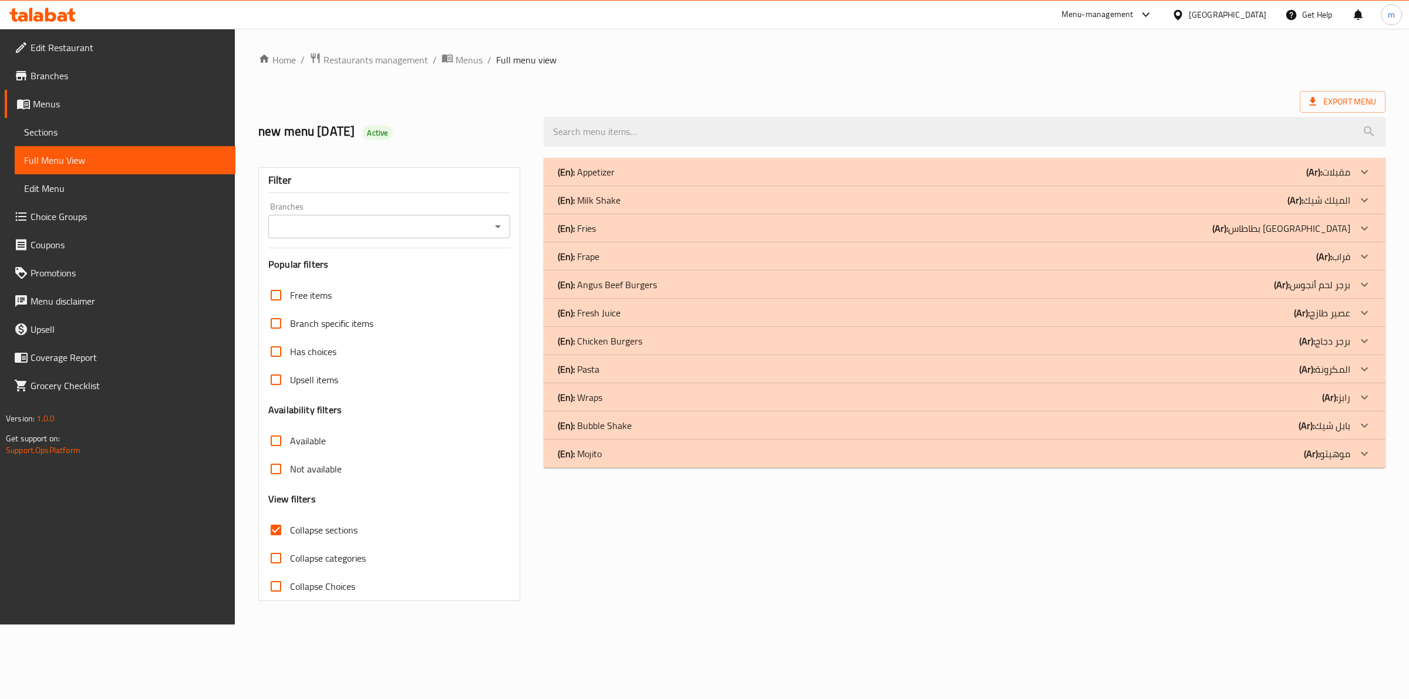
click at [1324, 250] on b "(Ar):" at bounding box center [1325, 257] width 16 height 18
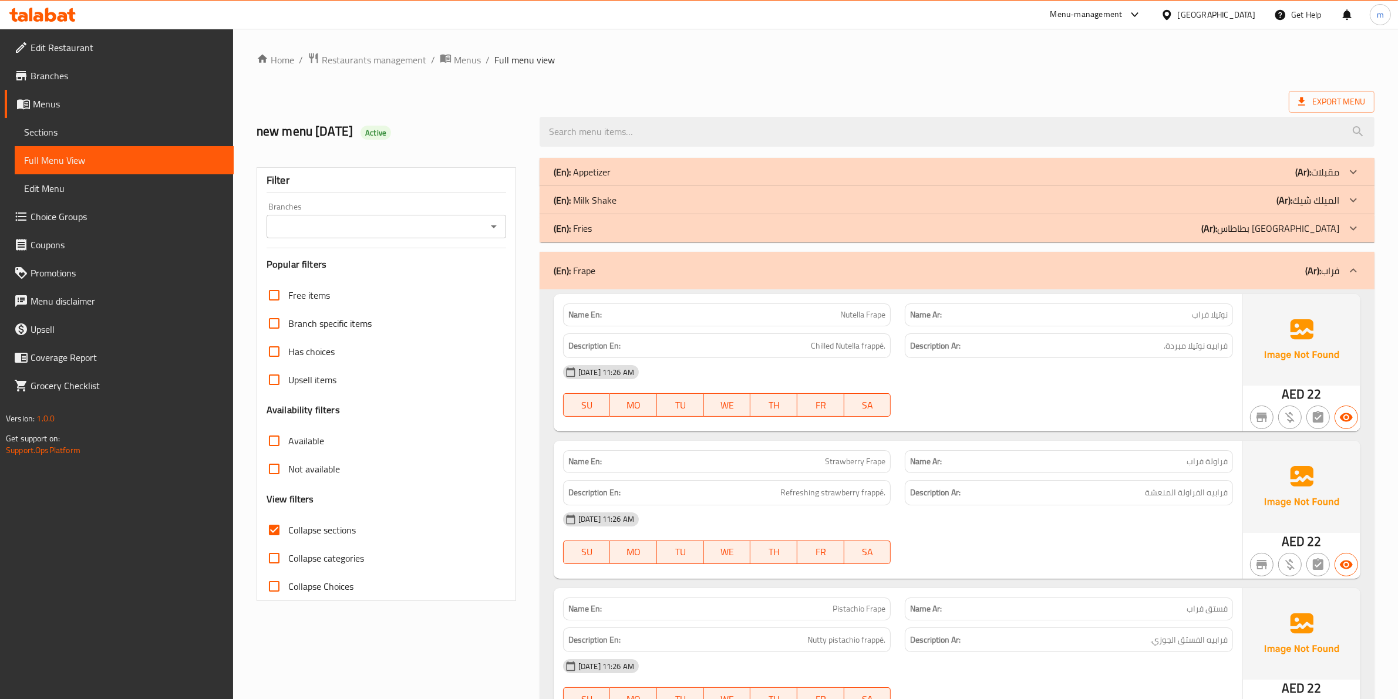
click at [1324, 201] on p "(Ar): الميلك شيك" at bounding box center [1308, 200] width 63 height 14
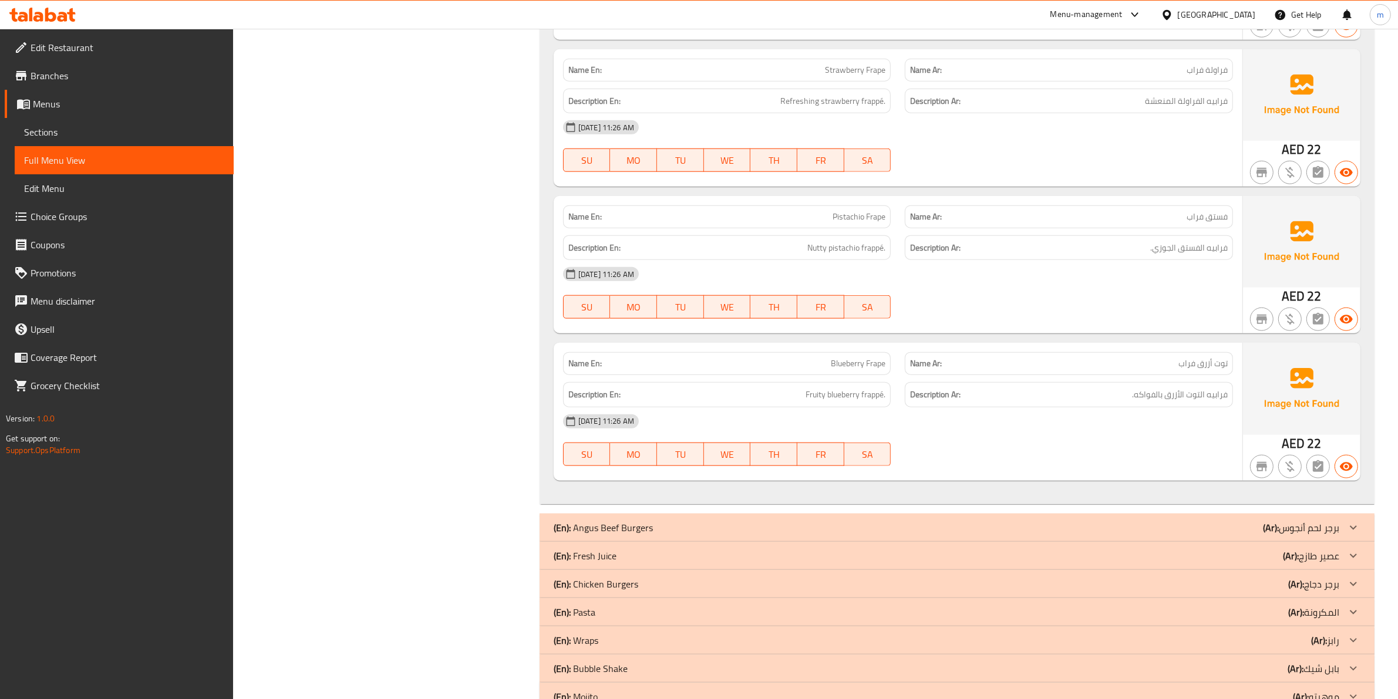
scroll to position [1503, 0]
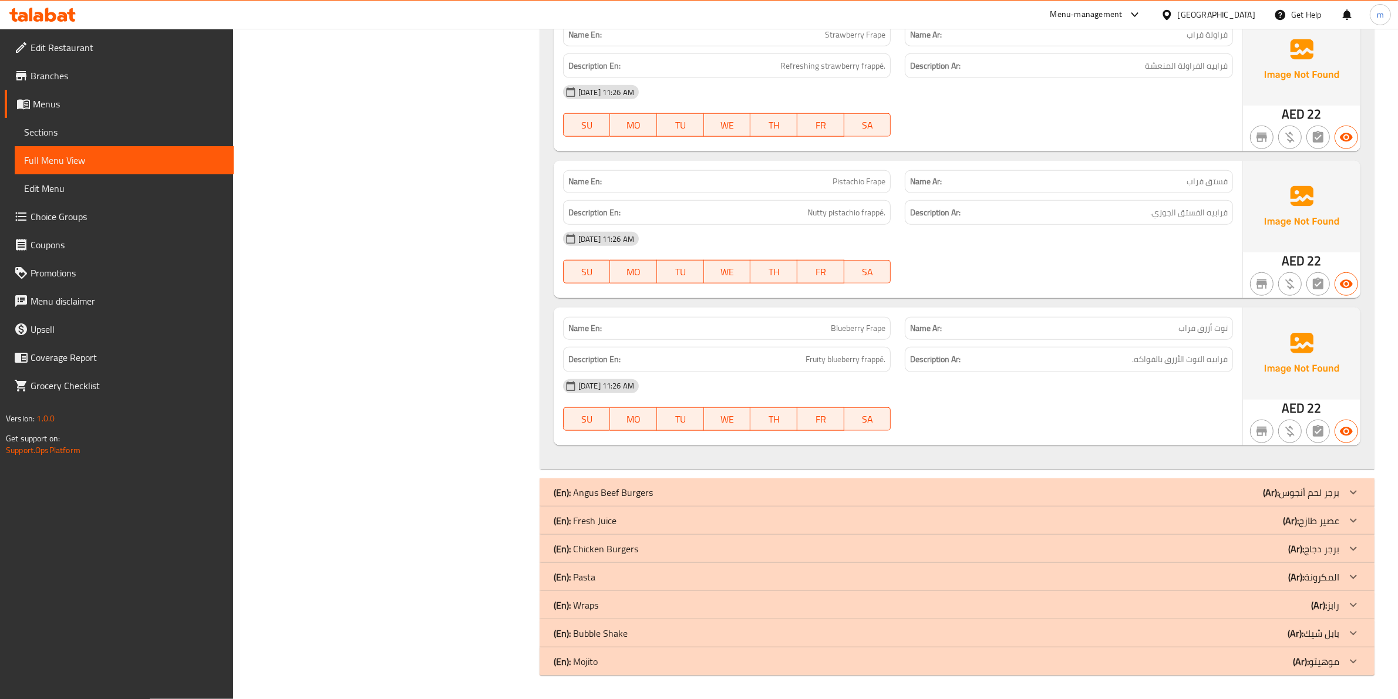
click at [573, 515] on p "(En): Fresh Juice" at bounding box center [585, 521] width 63 height 14
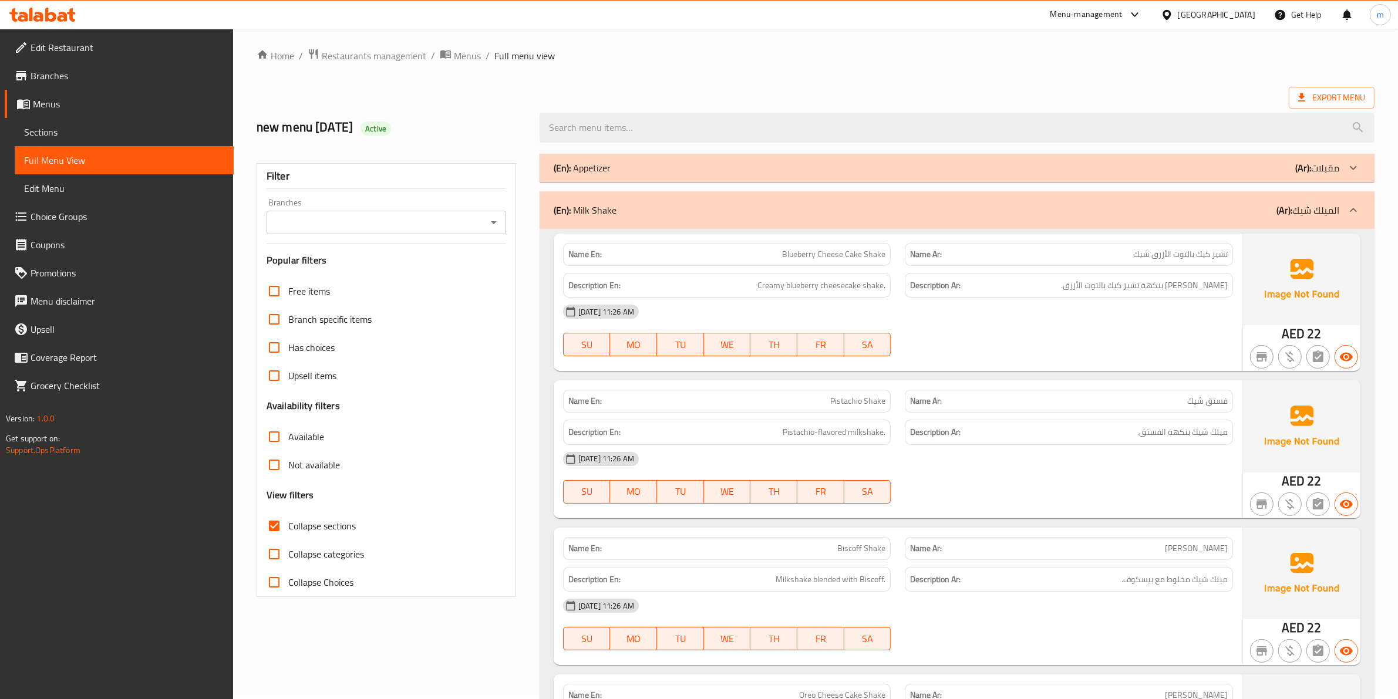
scroll to position [0, 0]
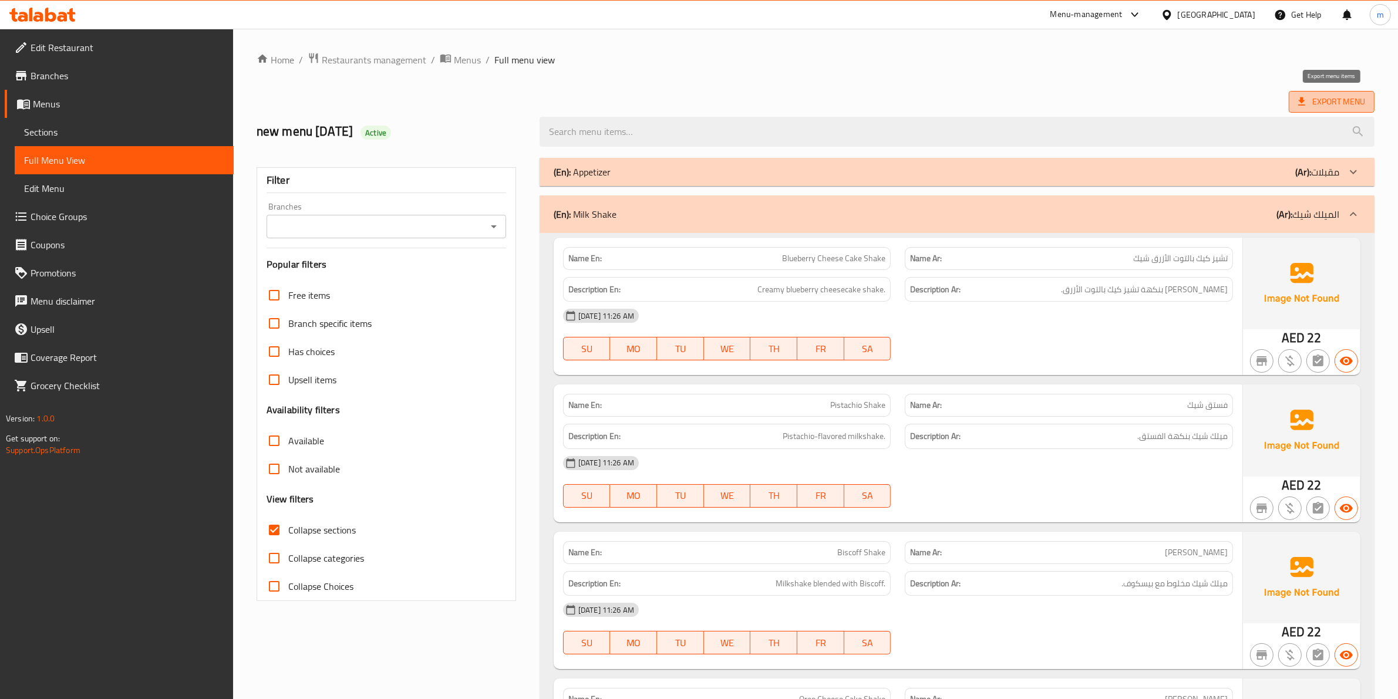
click at [1315, 101] on span "Export Menu" at bounding box center [1331, 102] width 67 height 15
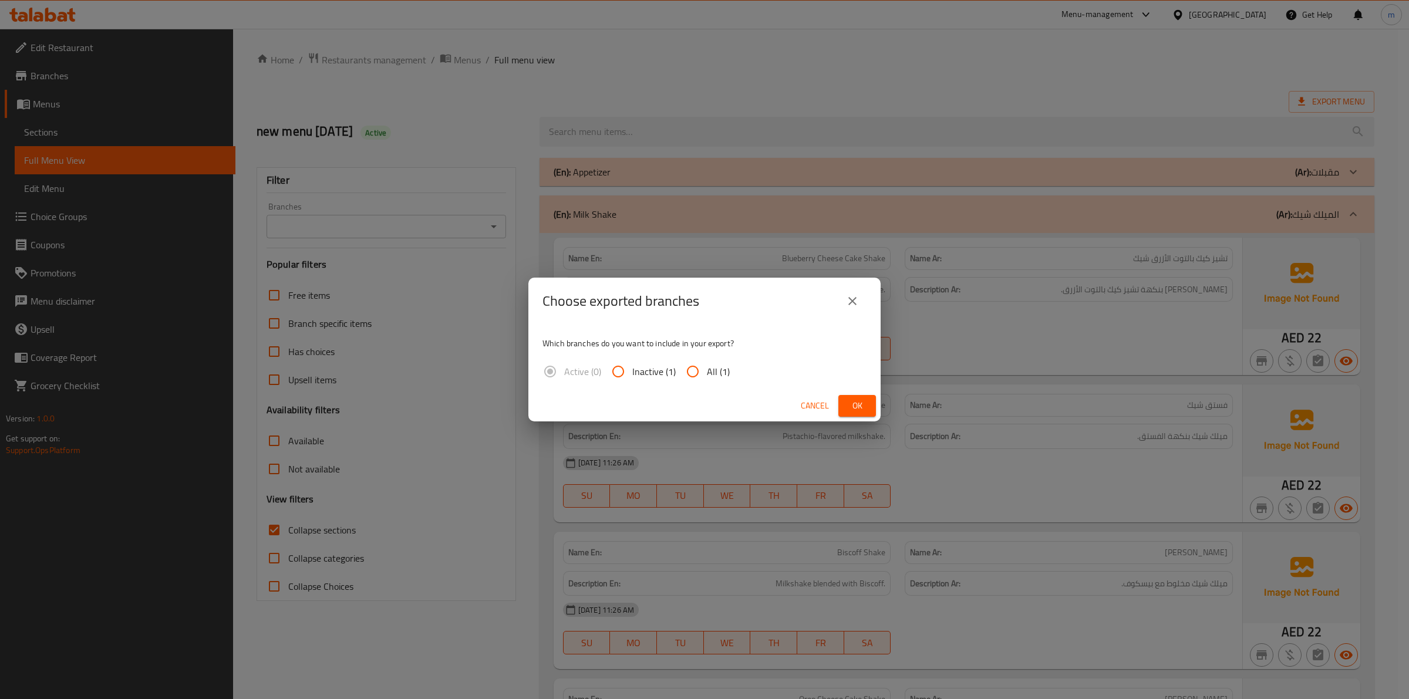
click at [713, 369] on span "All (1)" at bounding box center [718, 372] width 23 height 14
click at [707, 369] on input "All (1)" at bounding box center [693, 372] width 28 height 28
radio input "true"
click at [851, 404] on span "Ok" at bounding box center [857, 406] width 19 height 15
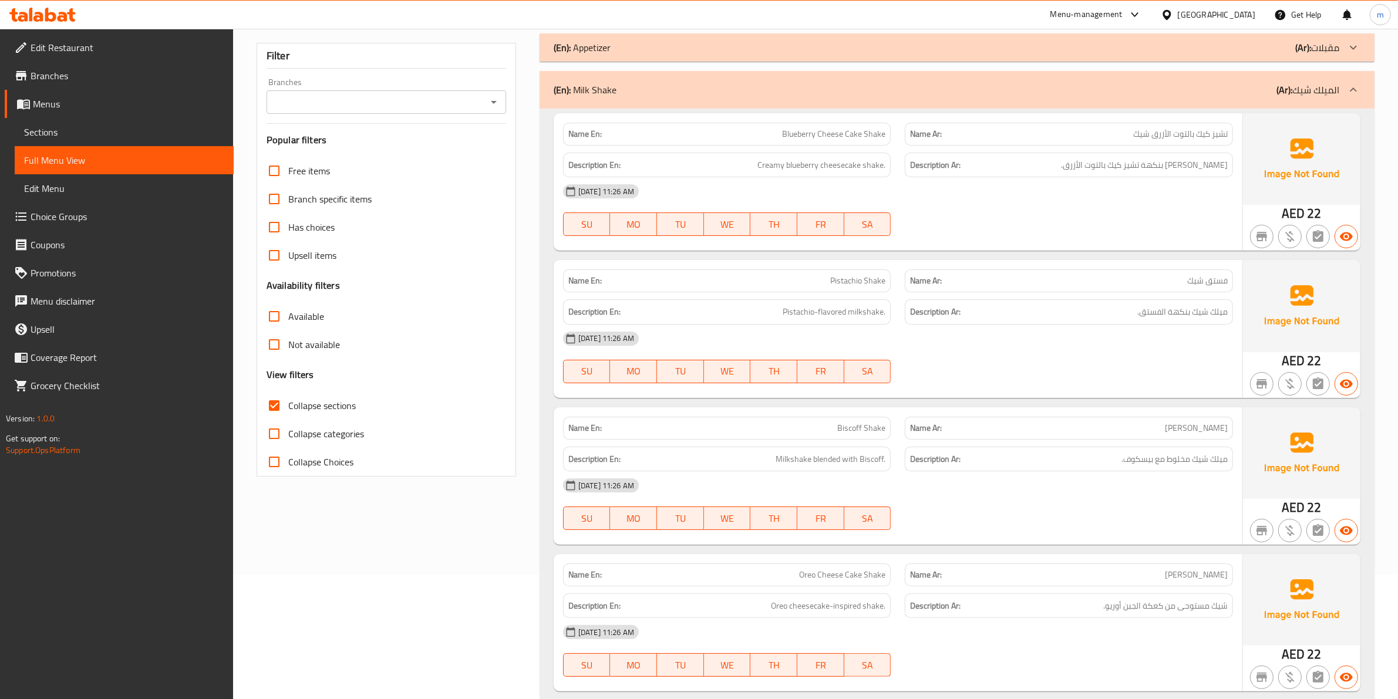
scroll to position [147, 0]
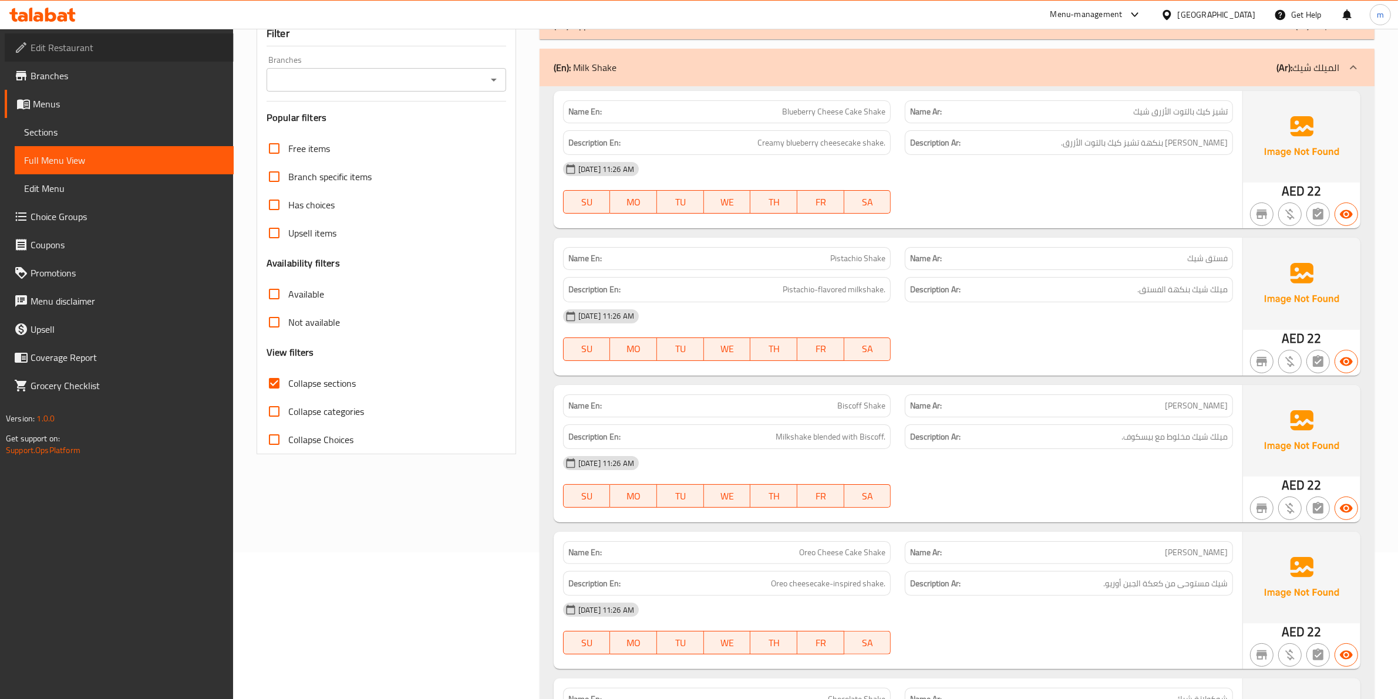
click at [44, 48] on span "Edit Restaurant" at bounding box center [128, 48] width 194 height 14
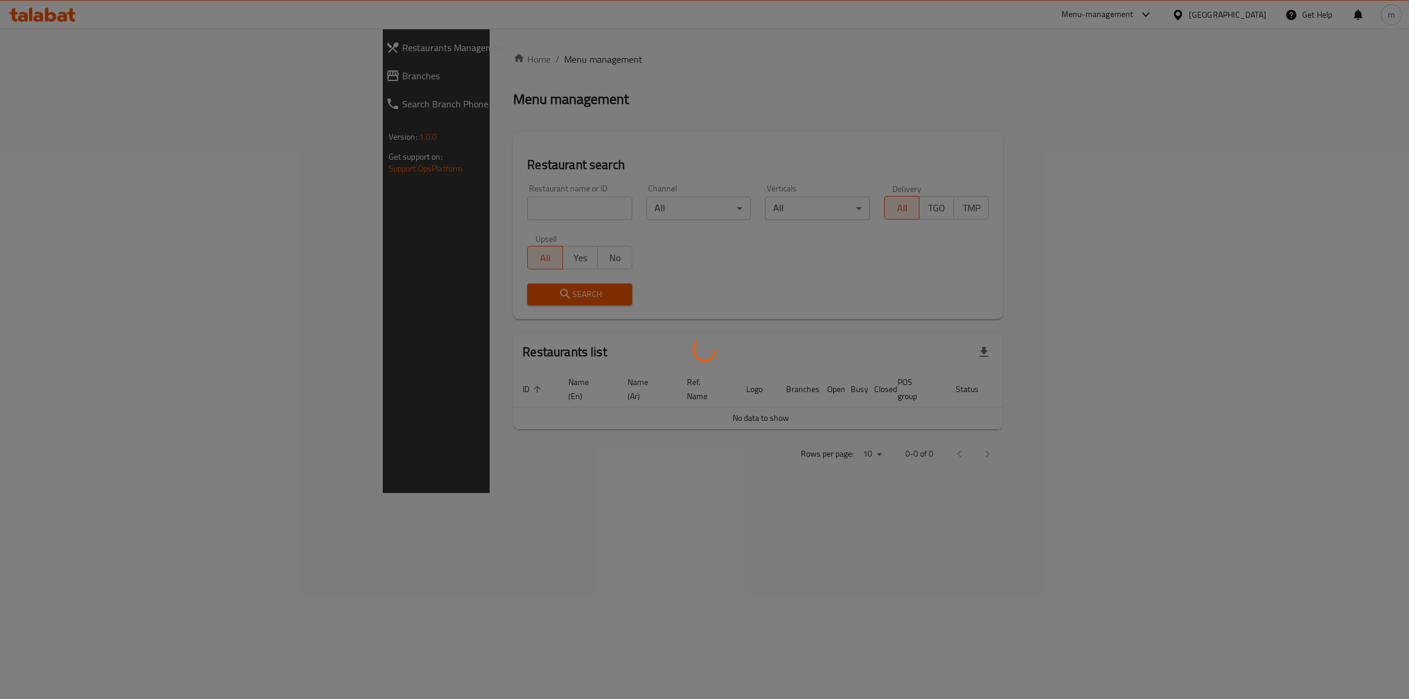
click at [1102, 16] on div at bounding box center [704, 349] width 1409 height 699
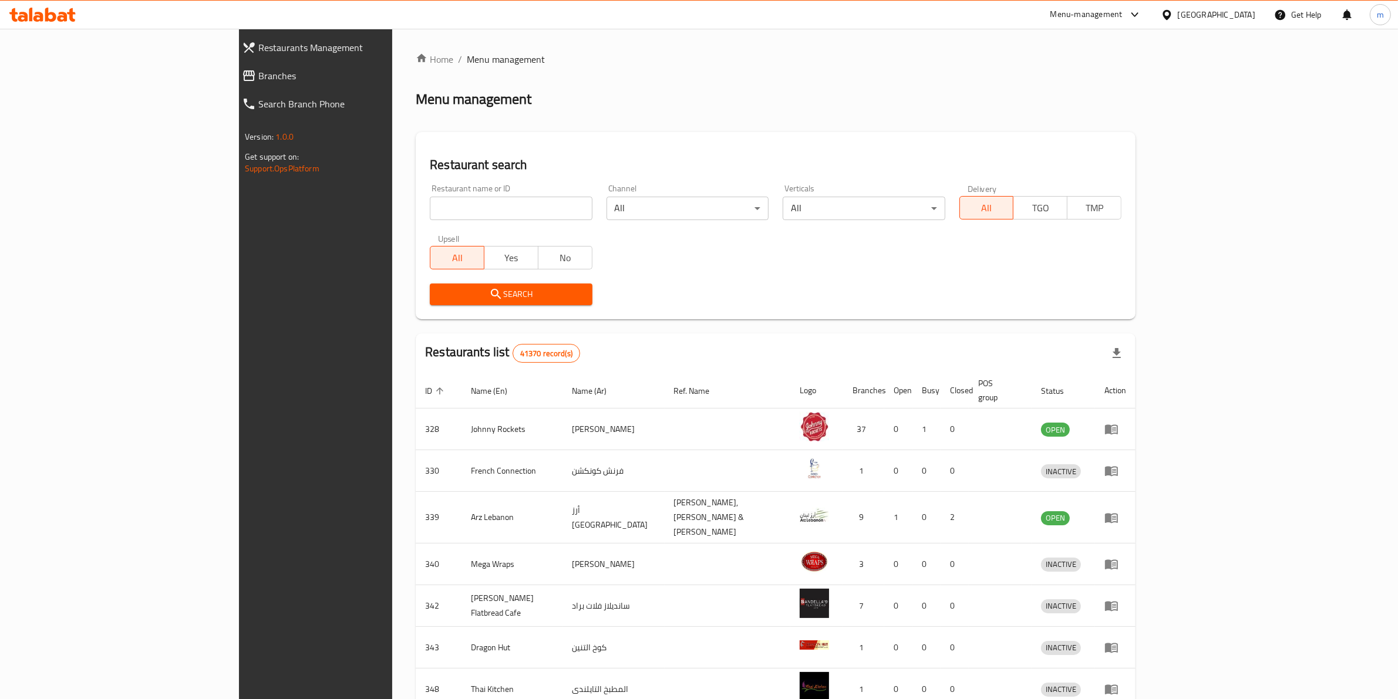
click at [1088, 9] on div "Menu-management" at bounding box center [1087, 15] width 72 height 14
click at [1047, 101] on div "Restaurant-Management" at bounding box center [1024, 102] width 92 height 13
